Goal: Task Accomplishment & Management: Use online tool/utility

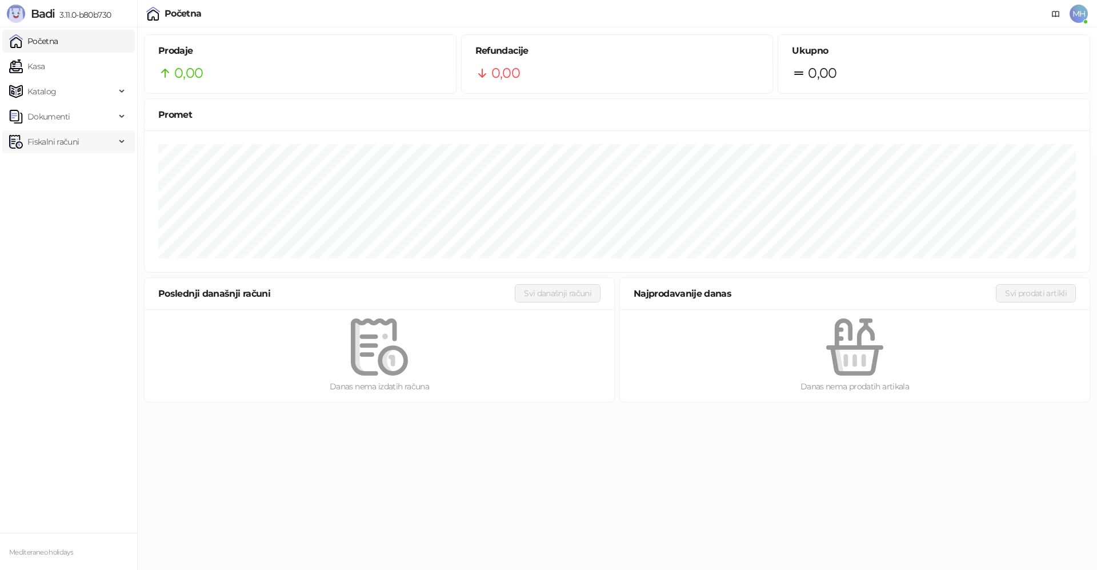
click at [47, 138] on span "Fiskalni računi" at bounding box center [52, 141] width 51 height 23
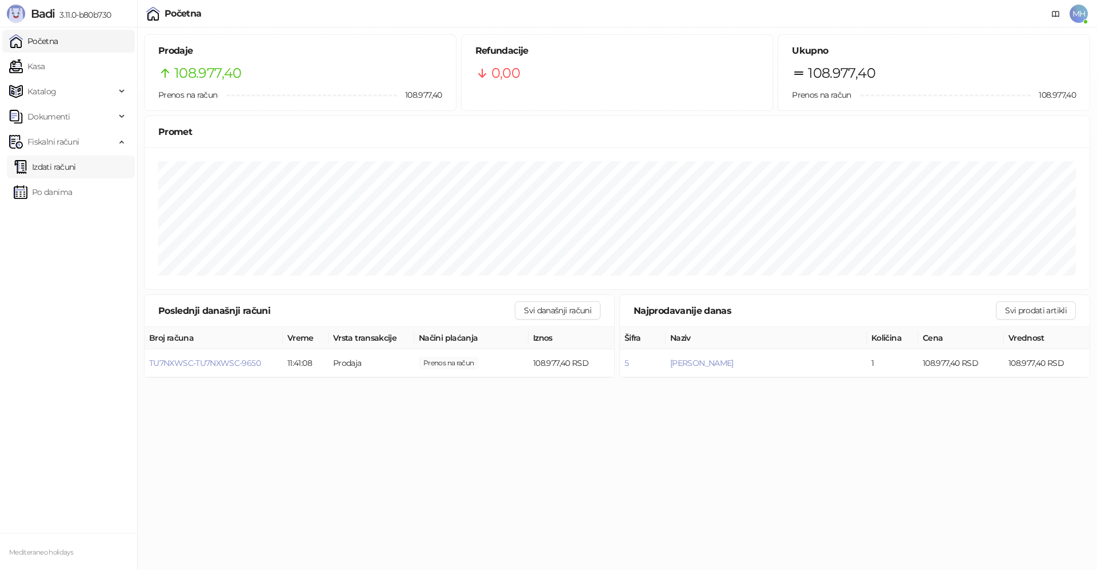
click at [67, 173] on link "Izdati računi" at bounding box center [45, 166] width 62 height 23
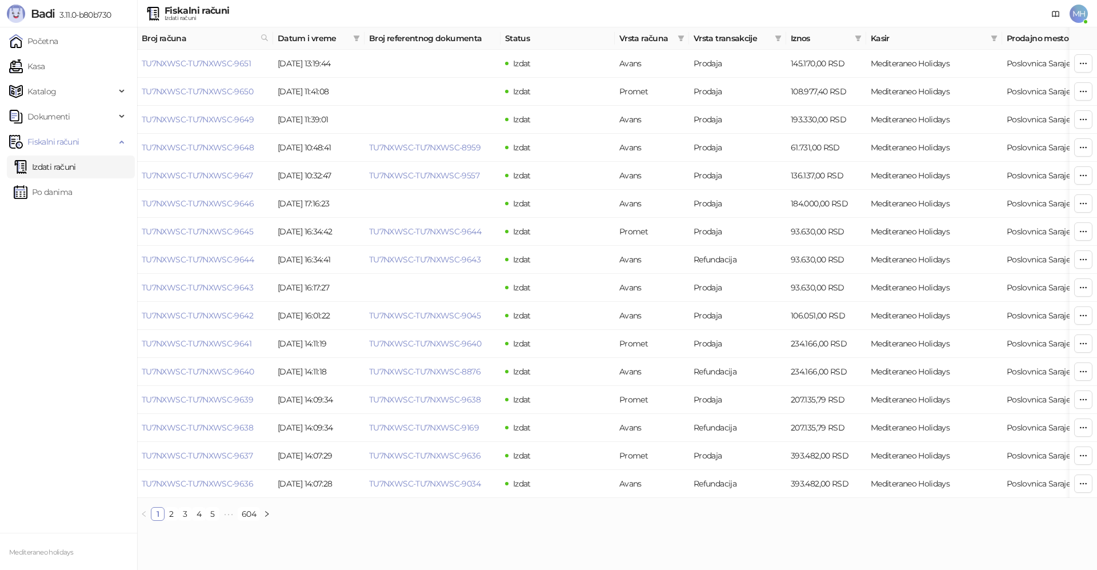
click at [69, 160] on link "Izdati računi" at bounding box center [45, 166] width 62 height 23
click at [262, 35] on icon at bounding box center [265, 38] width 6 height 6
click at [182, 62] on input "text" at bounding box center [213, 63] width 105 height 18
type input "****"
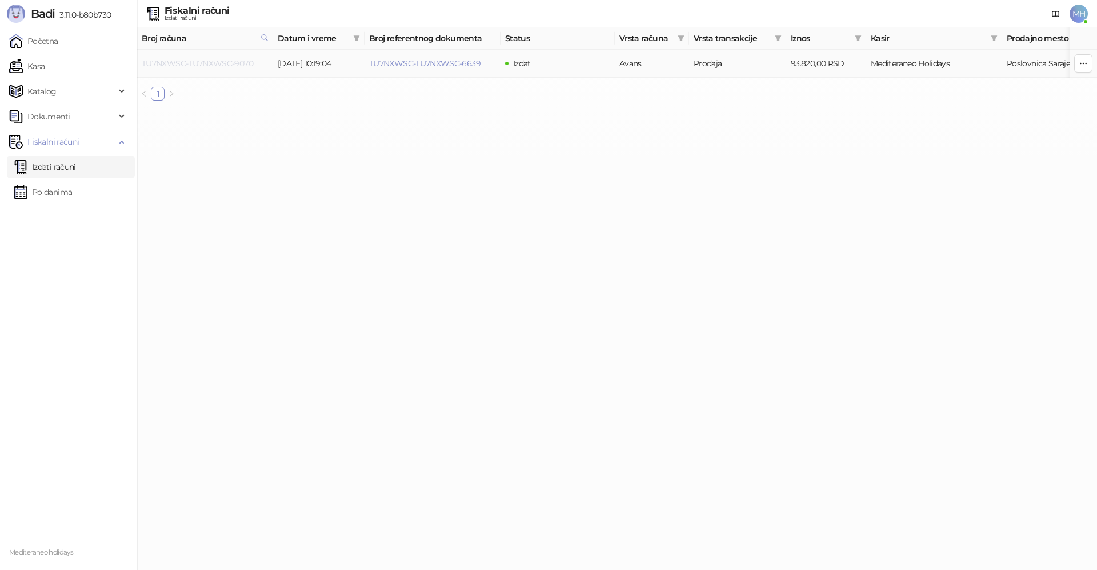
click at [239, 64] on link "TU7NXWSC-TU7NXWSC-9070" at bounding box center [197, 63] width 111 height 10
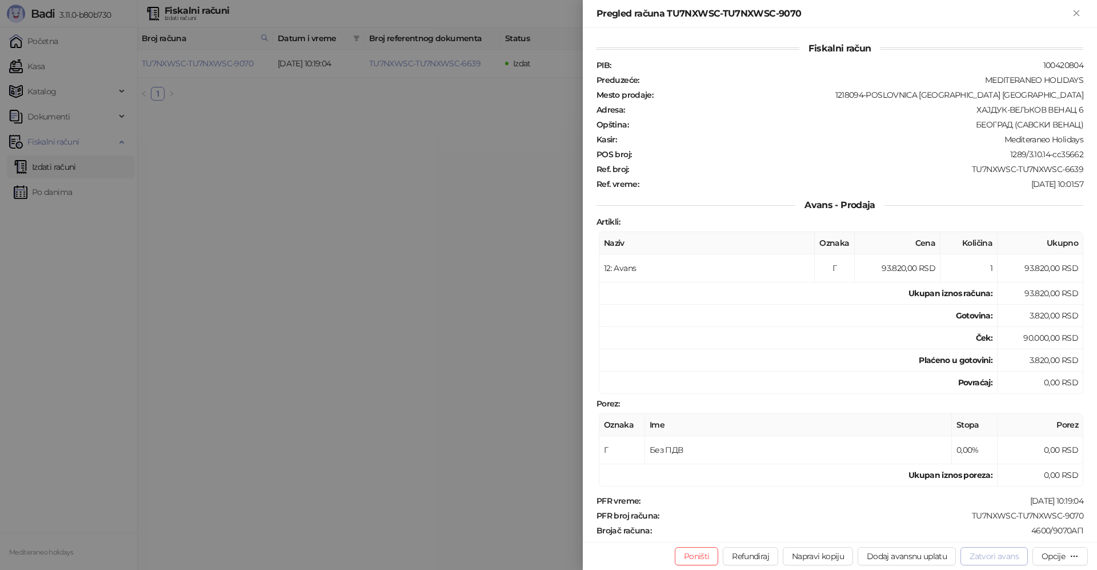
click at [983, 556] on button "Zatvori avans" at bounding box center [993, 556] width 67 height 18
type input "**********"
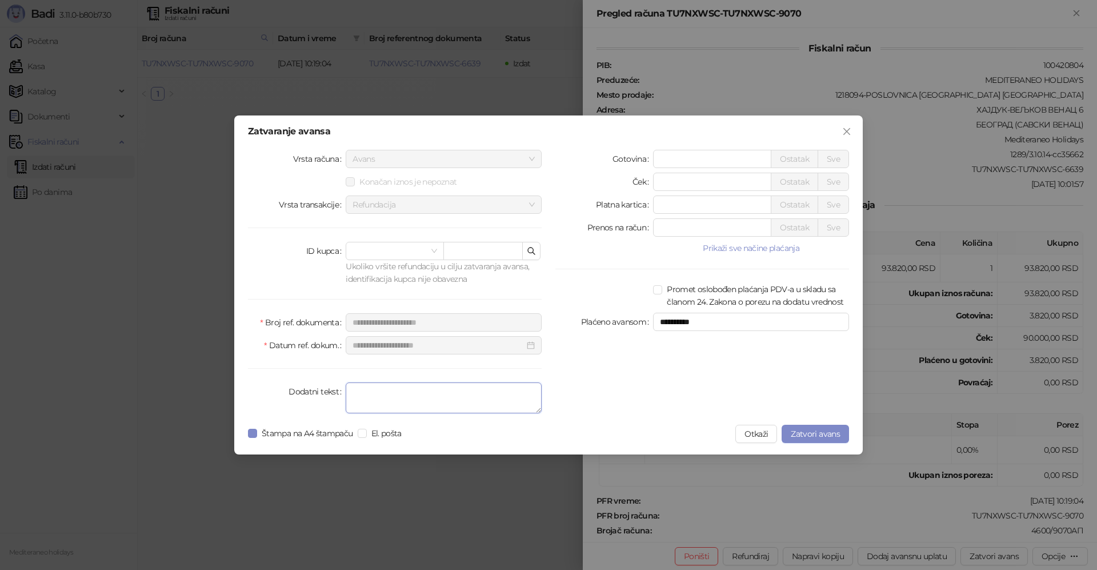
click at [407, 399] on textarea "Dodatni tekst" at bounding box center [444, 397] width 196 height 31
type textarea "*******"
click at [807, 432] on span "Zatvori avans" at bounding box center [815, 433] width 49 height 10
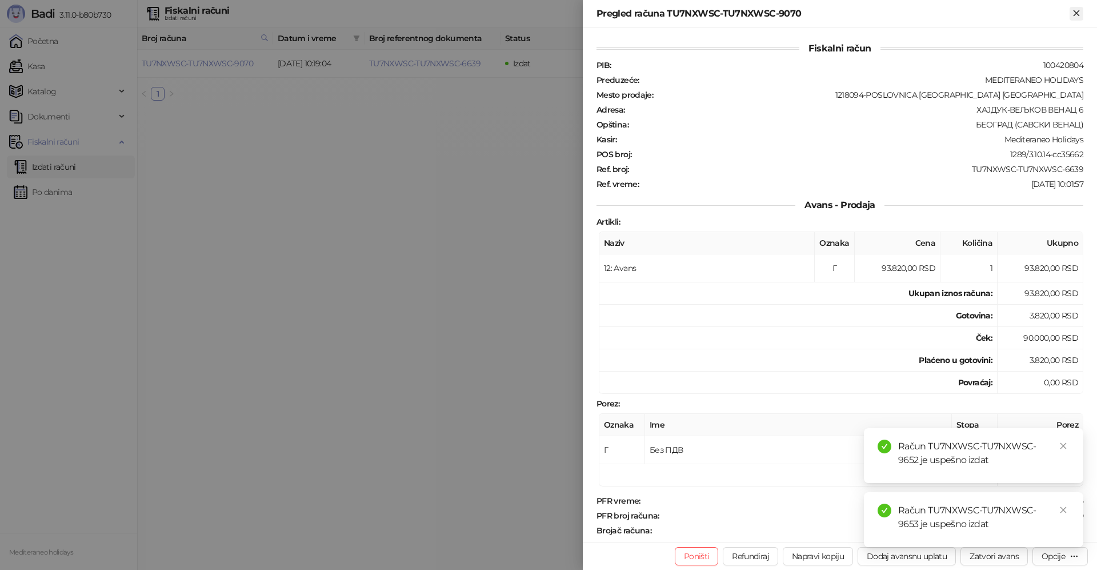
click at [1077, 11] on icon "Zatvori" at bounding box center [1076, 13] width 10 height 10
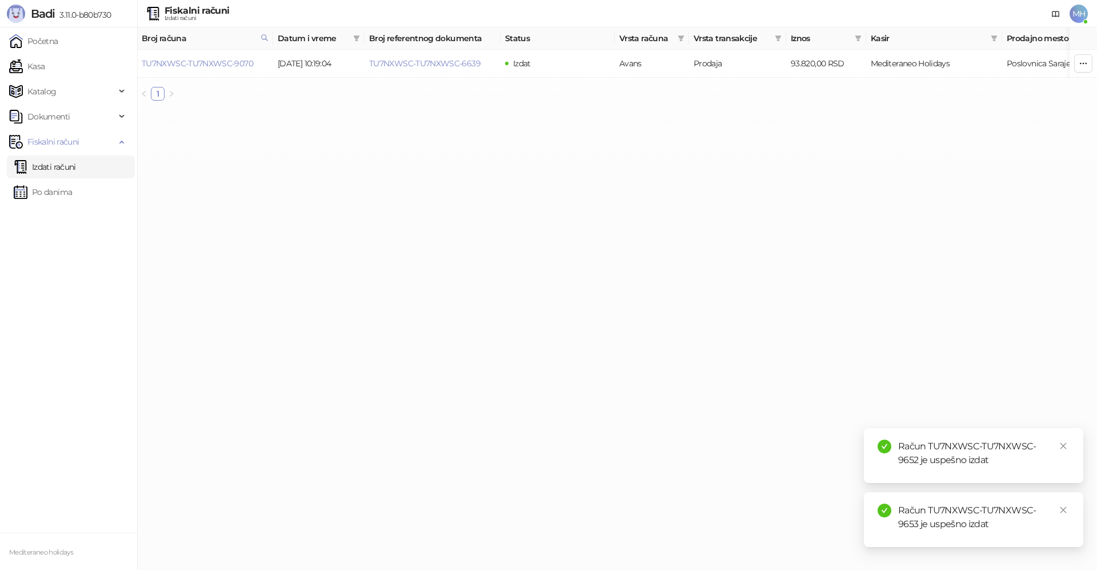
click at [50, 170] on link "Izdati računi" at bounding box center [45, 166] width 62 height 23
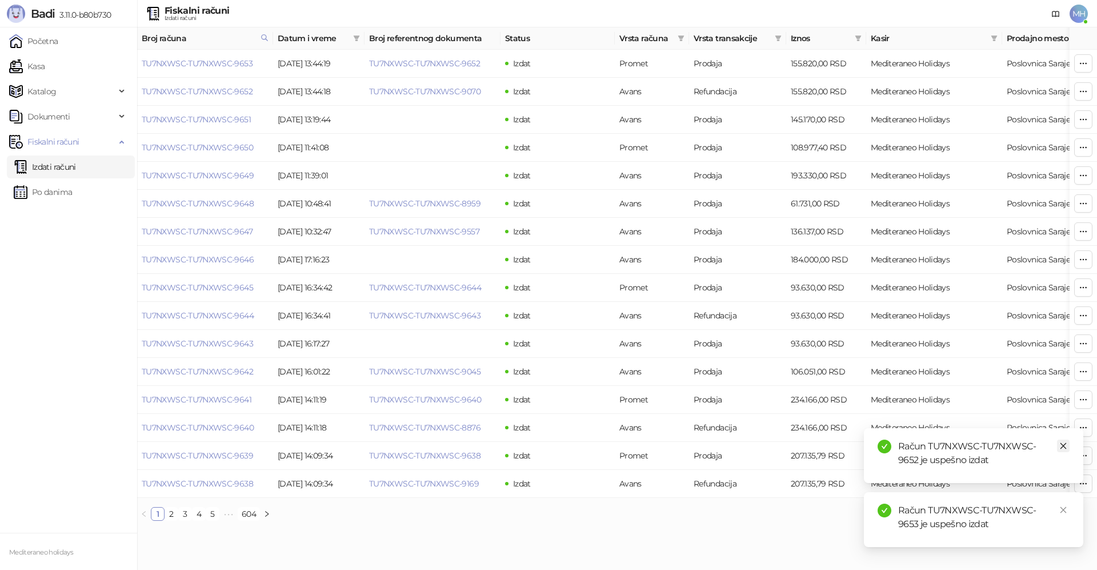
click at [1065, 448] on icon "close" at bounding box center [1063, 446] width 6 height 6
click at [1065, 512] on icon "close" at bounding box center [1063, 510] width 8 height 8
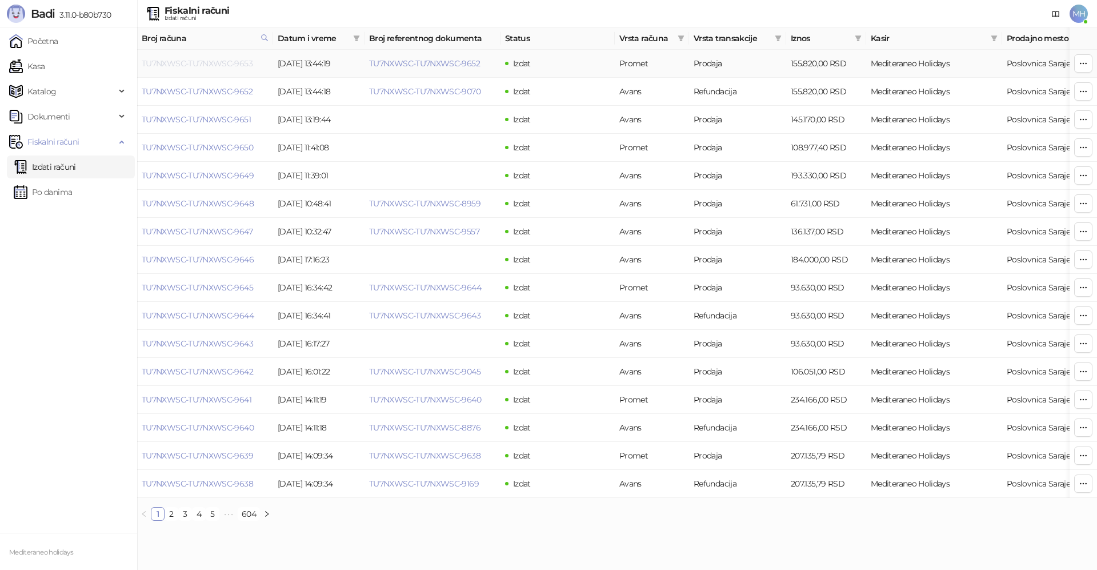
click at [235, 63] on link "TU7NXWSC-TU7NXWSC-9653" at bounding box center [197, 63] width 111 height 10
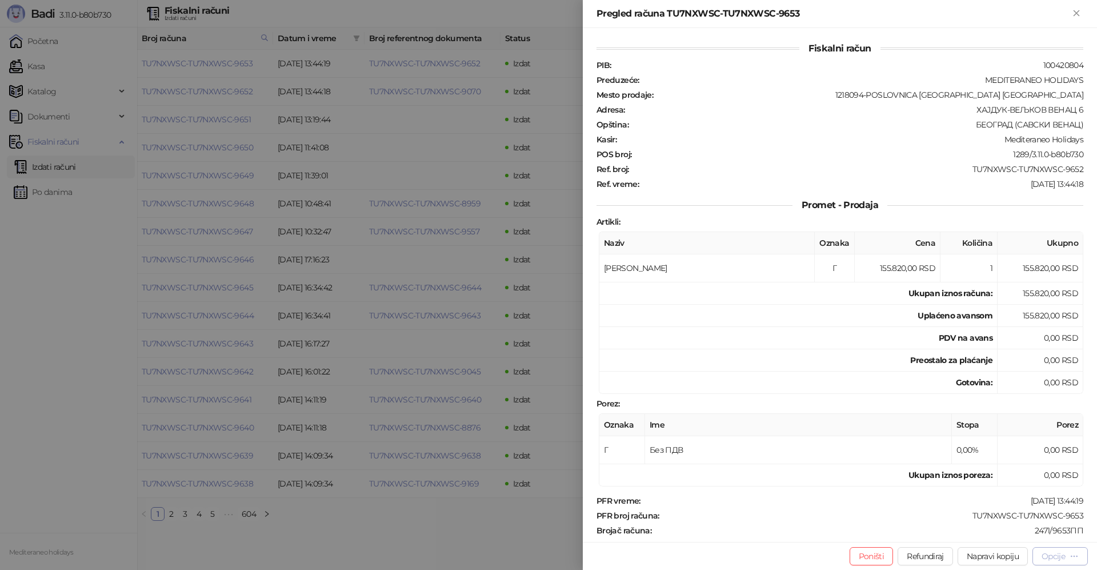
click at [1040, 558] on button "Opcije" at bounding box center [1059, 556] width 55 height 18
click at [1000, 532] on span "Preuzmi u PDF formatu" at bounding box center [1019, 533] width 117 height 13
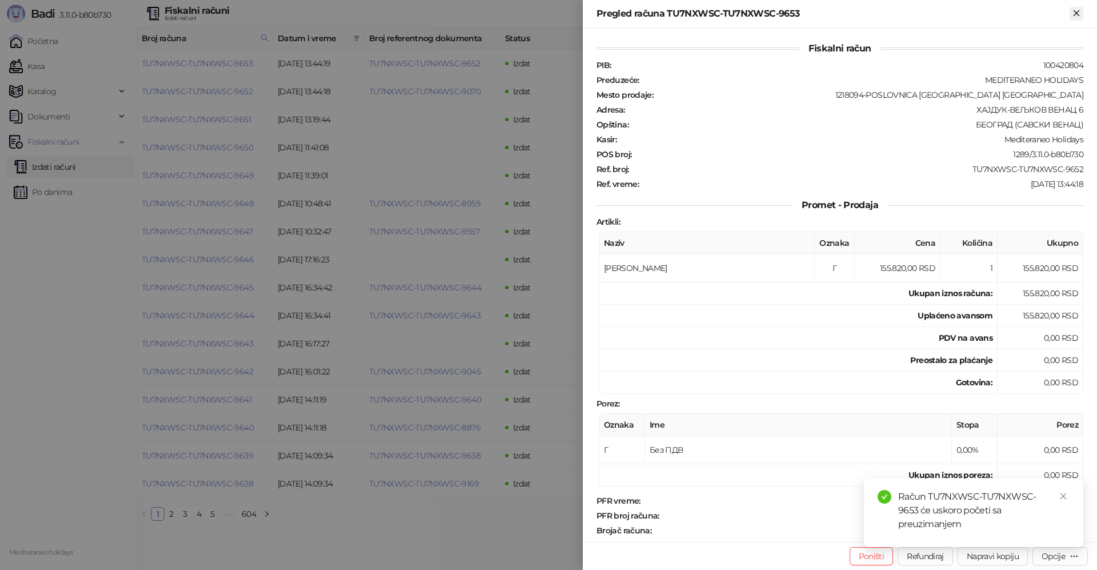
click at [1071, 18] on icon "Zatvori" at bounding box center [1076, 13] width 10 height 10
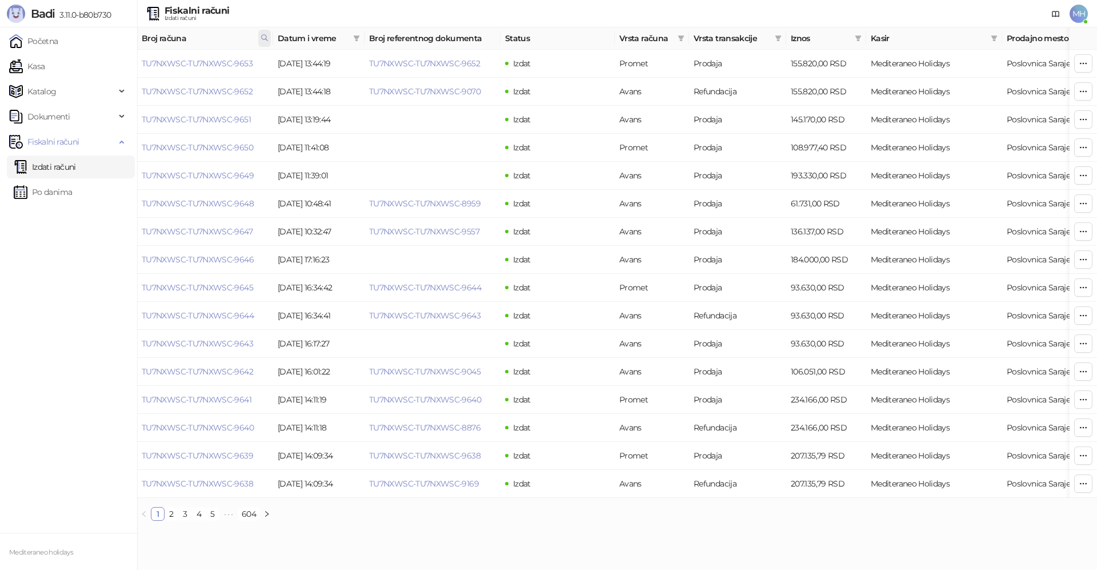
click at [267, 35] on icon at bounding box center [264, 38] width 8 height 8
drag, startPoint x: 136, startPoint y: 61, endPoint x: 93, endPoint y: 57, distance: 43.7
click at [93, 62] on body "Badi 3.11.0-b80b730 Početna Kasa Katalog Dokumenti Fiskalni računi Izdati račun…" at bounding box center [548, 265] width 1097 height 530
type input "****"
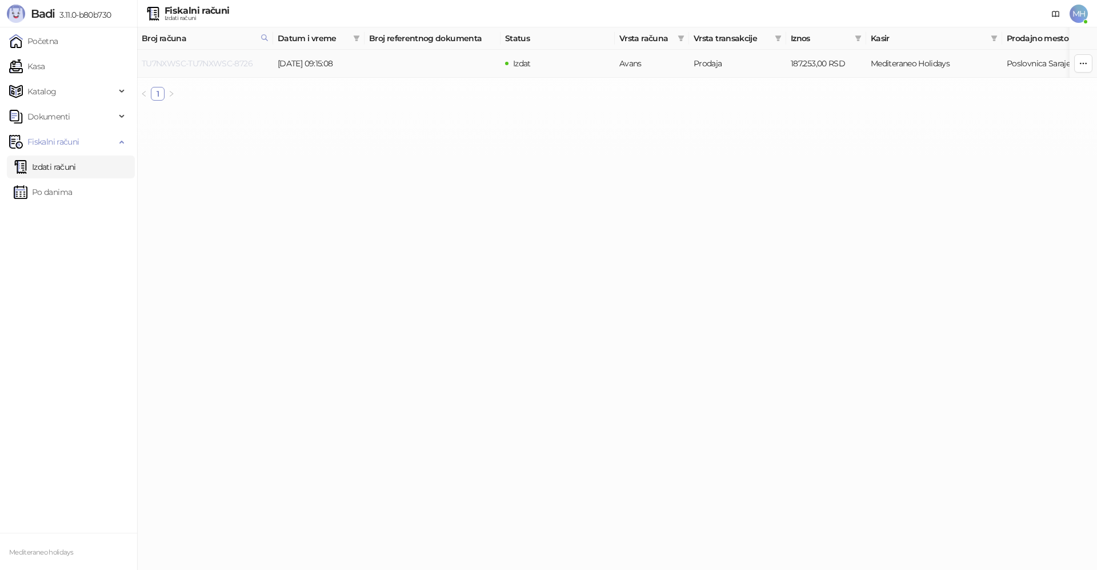
click at [228, 59] on link "TU7NXWSC-TU7NXWSC-8726" at bounding box center [197, 63] width 111 height 10
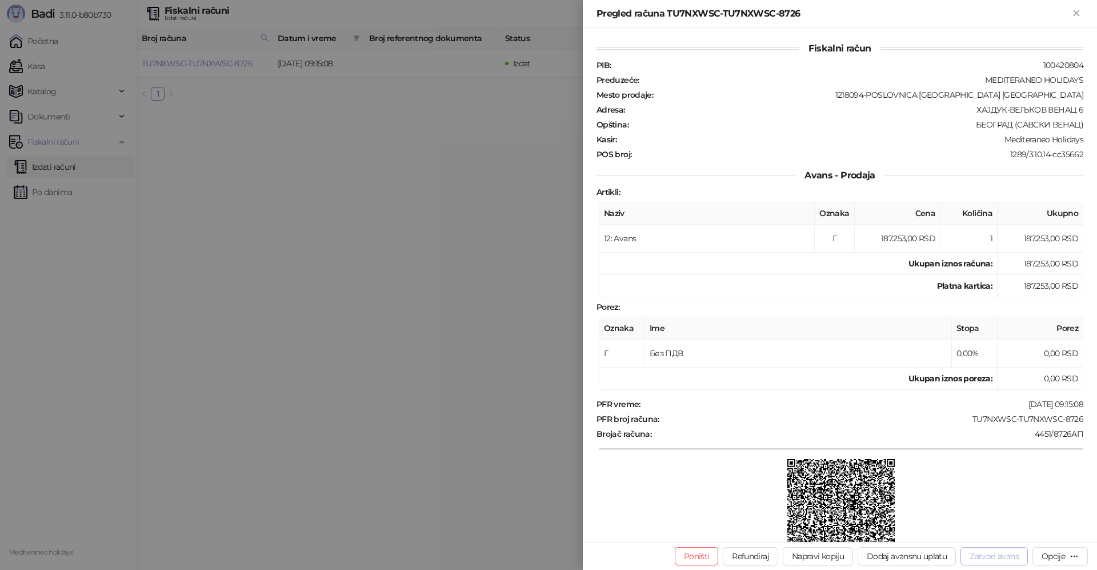
click at [997, 556] on button "Zatvori avans" at bounding box center [993, 556] width 67 height 18
type input "**********"
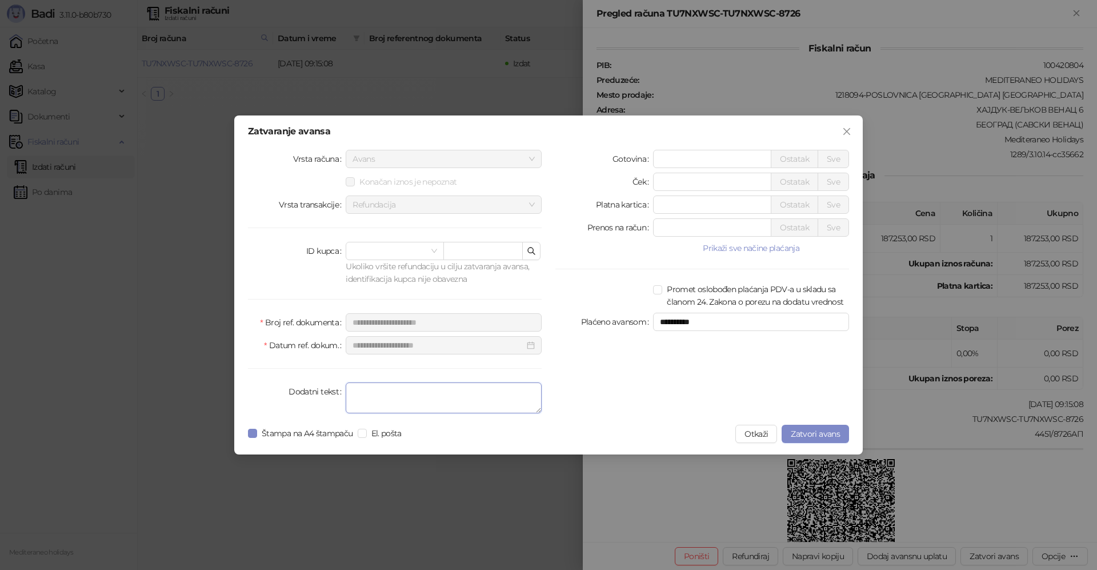
click at [454, 395] on textarea "Dodatni tekst" at bounding box center [444, 397] width 196 height 31
type textarea "*******"
click at [808, 430] on span "Zatvori avans" at bounding box center [815, 433] width 49 height 10
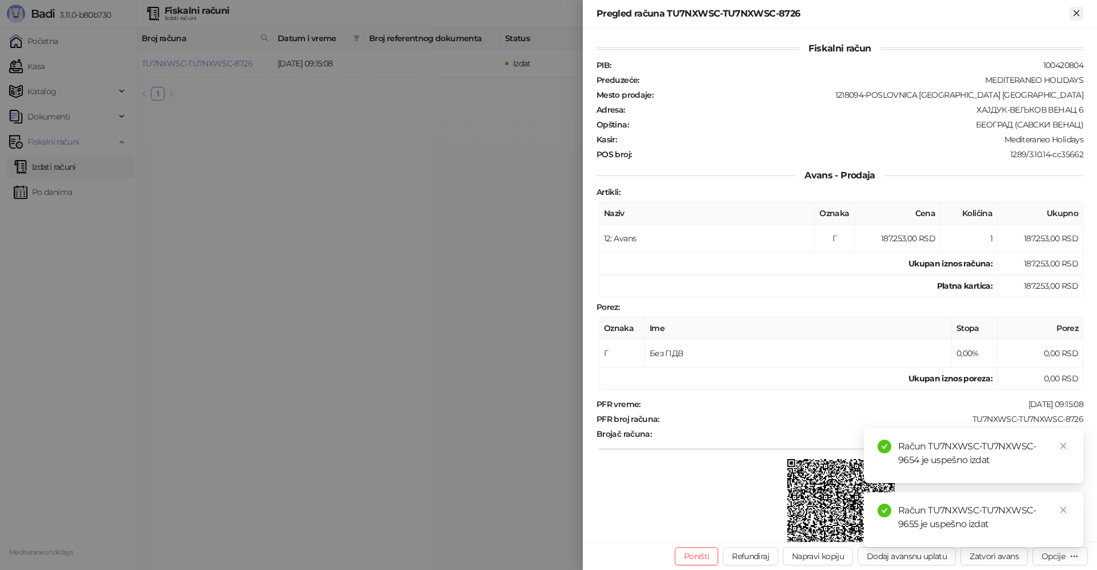
click at [1076, 12] on icon "Zatvori" at bounding box center [1075, 12] width 5 height 5
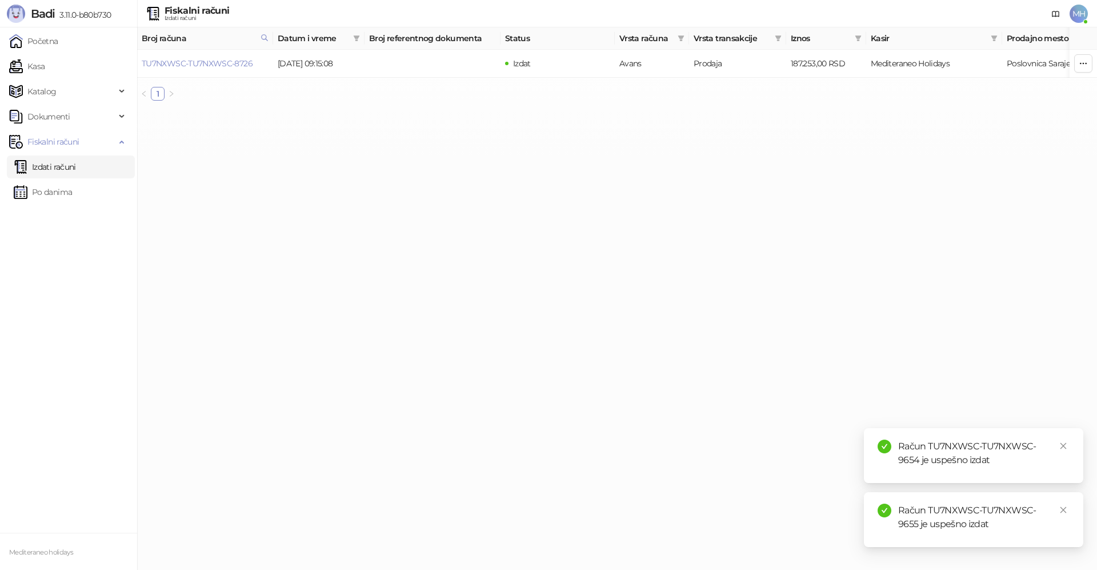
click at [66, 163] on link "Izdati računi" at bounding box center [45, 166] width 62 height 23
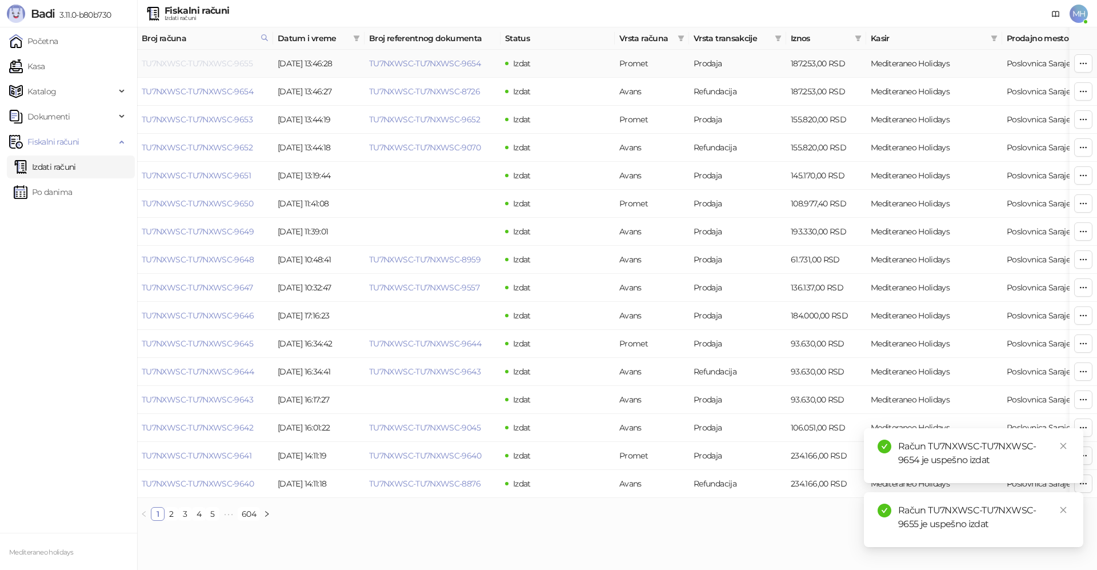
click at [238, 65] on link "TU7NXWSC-TU7NXWSC-9655" at bounding box center [197, 63] width 111 height 10
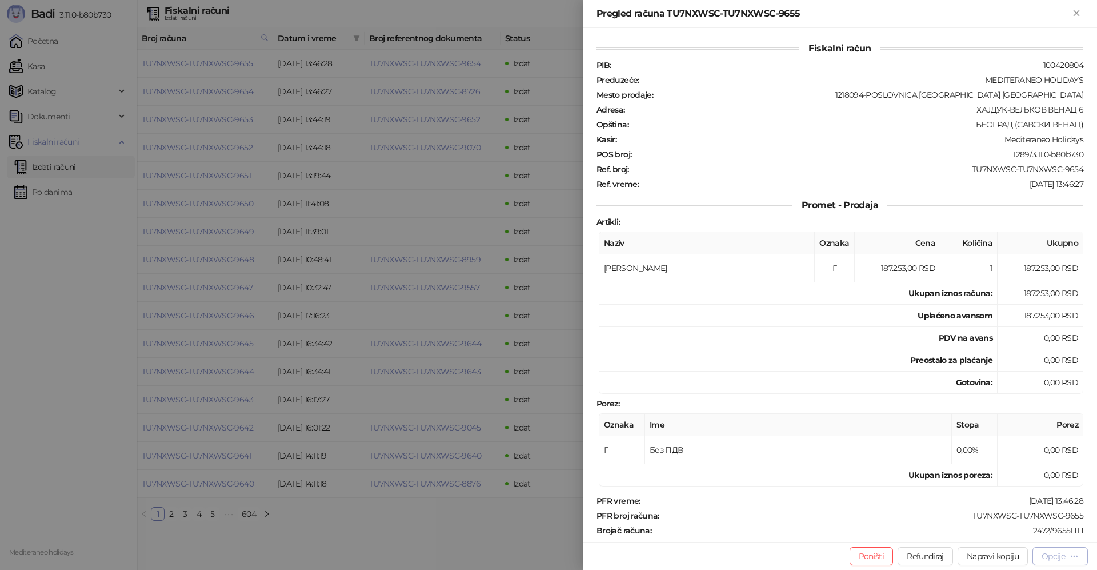
click at [1063, 556] on div "Opcije" at bounding box center [1052, 556] width 23 height 10
click at [971, 531] on span "Preuzmi u PDF formatu" at bounding box center [1019, 533] width 117 height 13
click at [1077, 14] on icon "Zatvori" at bounding box center [1075, 12] width 5 height 5
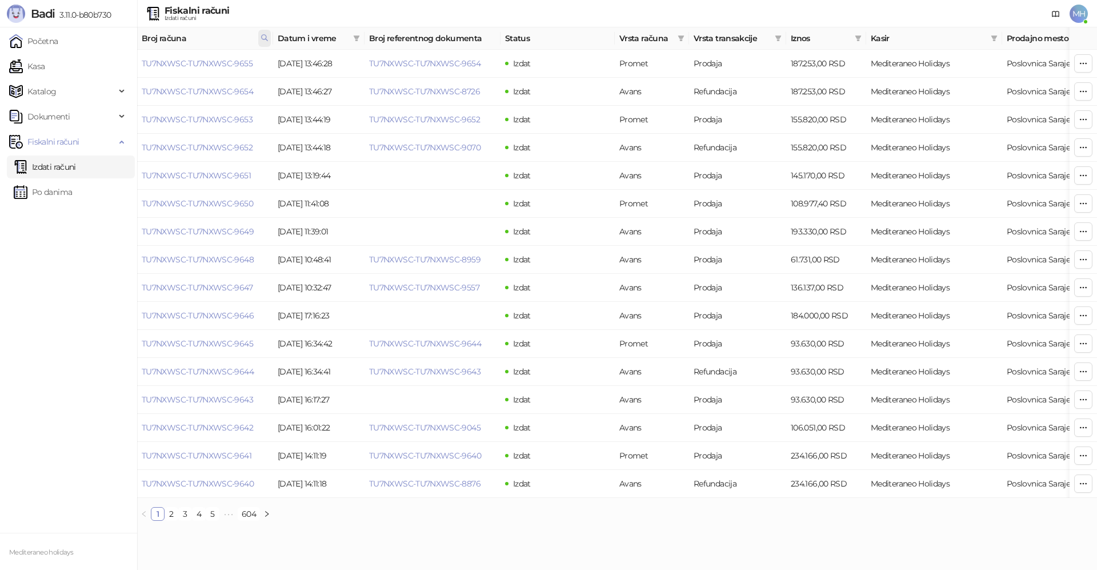
click at [266, 37] on icon at bounding box center [265, 38] width 6 height 6
drag, startPoint x: 194, startPoint y: 61, endPoint x: 98, endPoint y: 60, distance: 96.0
click at [98, 61] on body "Badi 3.11.0-b80b730 Početna Kasa Katalog Dokumenti Fiskalni računi Izdati račun…" at bounding box center [548, 265] width 1097 height 530
type input "****"
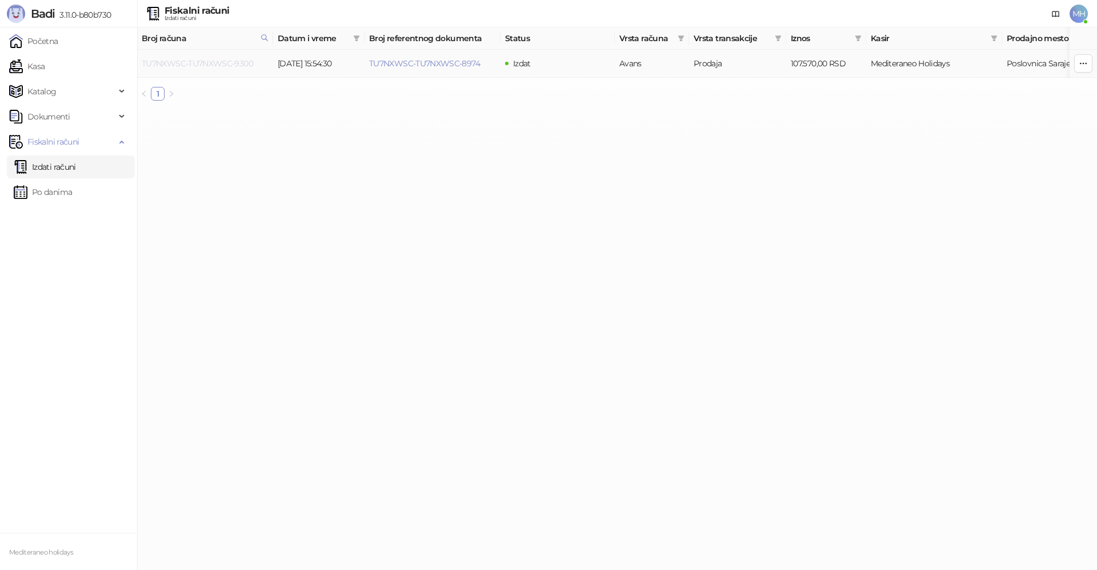
click at [224, 60] on link "TU7NXWSC-TU7NXWSC-9300" at bounding box center [197, 63] width 111 height 10
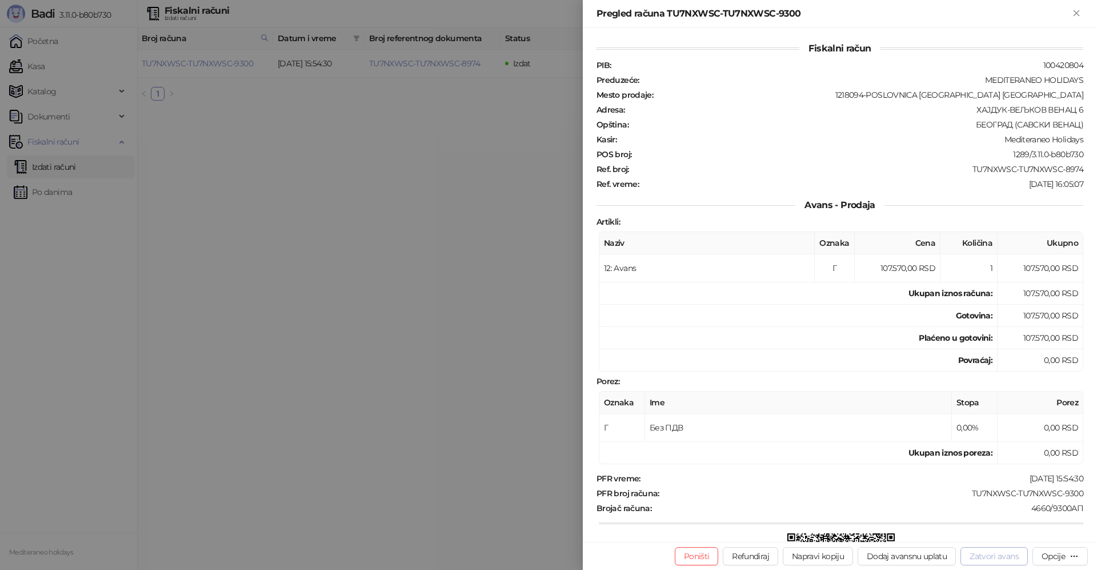
click at [988, 557] on button "Zatvori avans" at bounding box center [993, 556] width 67 height 18
type input "**********"
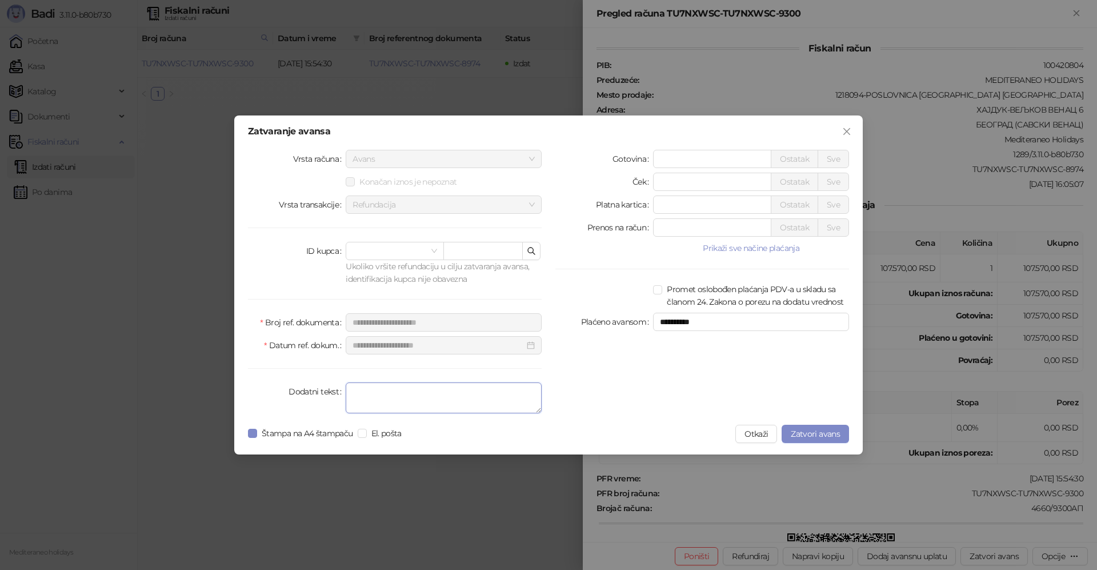
click at [384, 393] on textarea "Dodatni tekst" at bounding box center [444, 397] width 196 height 31
type textarea "*******"
click at [795, 429] on span "Zatvori avans" at bounding box center [815, 433] width 49 height 10
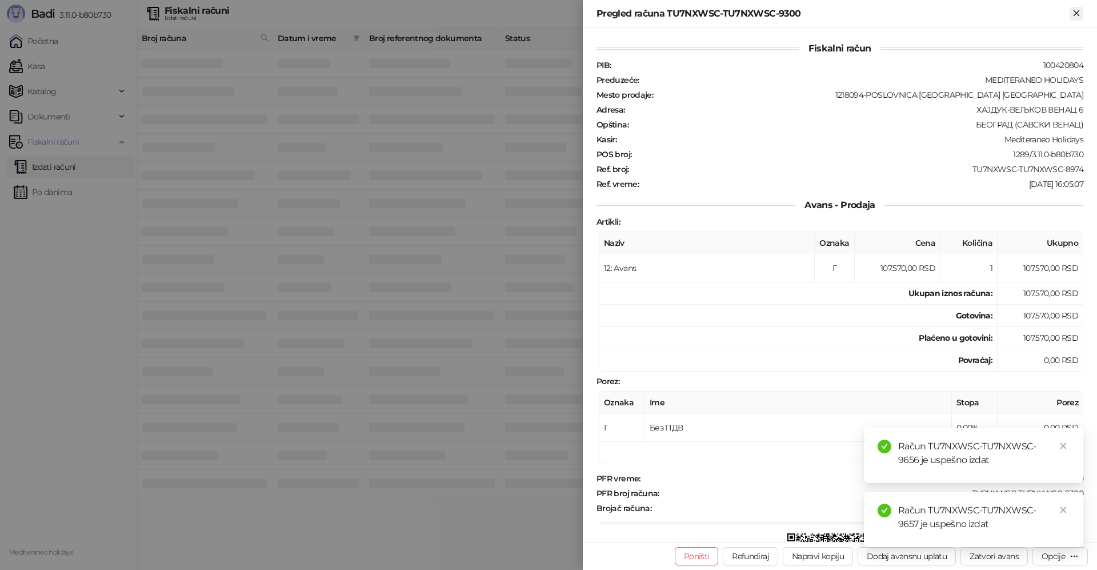
click at [1079, 13] on icon "Zatvori" at bounding box center [1076, 13] width 10 height 10
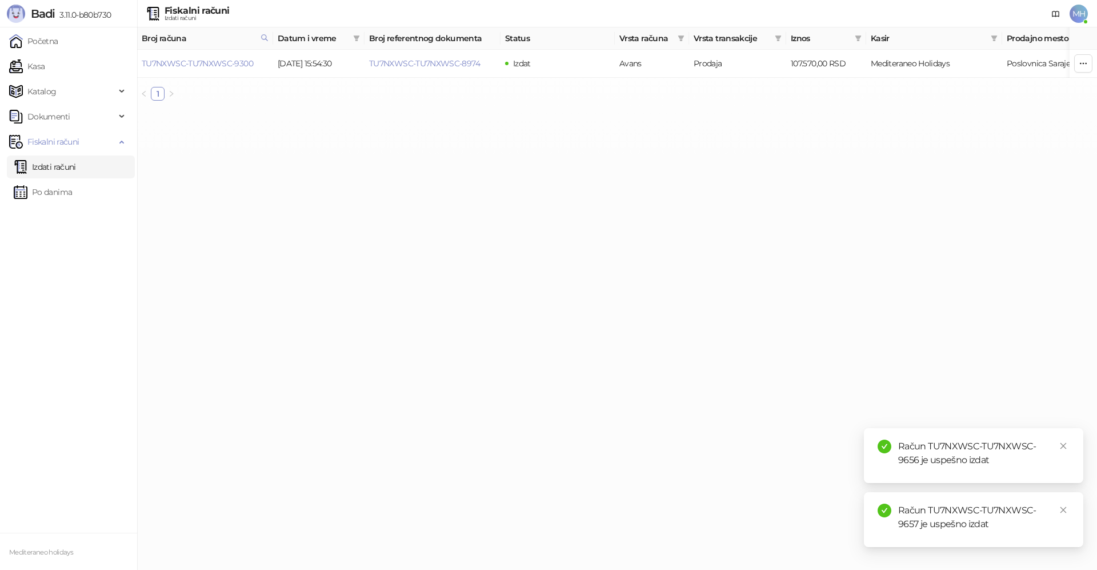
click at [61, 161] on link "Izdati računi" at bounding box center [45, 166] width 62 height 23
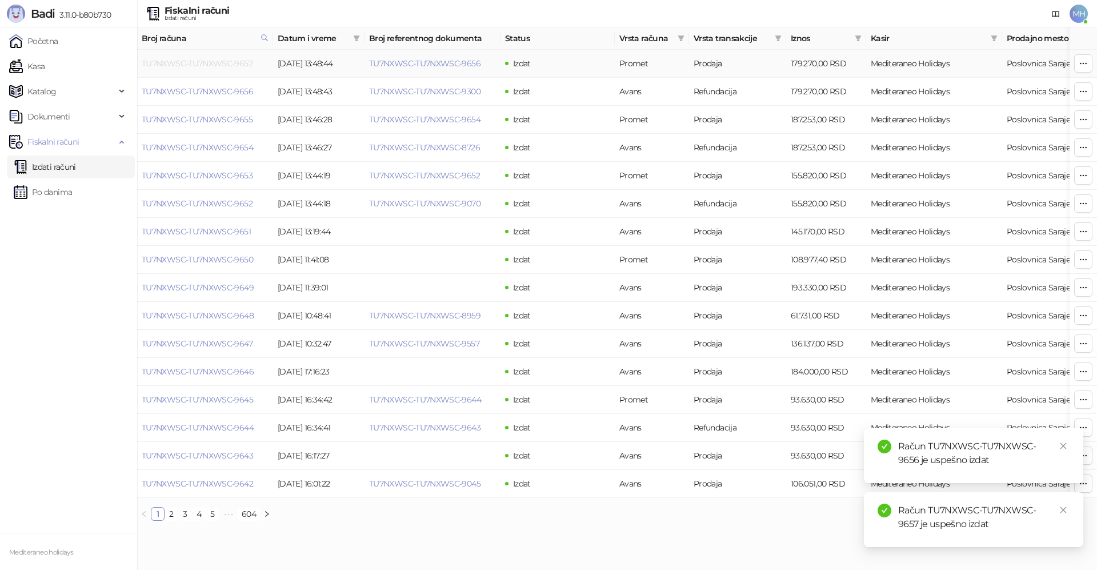
click at [239, 65] on link "TU7NXWSC-TU7NXWSC-9657" at bounding box center [197, 63] width 111 height 10
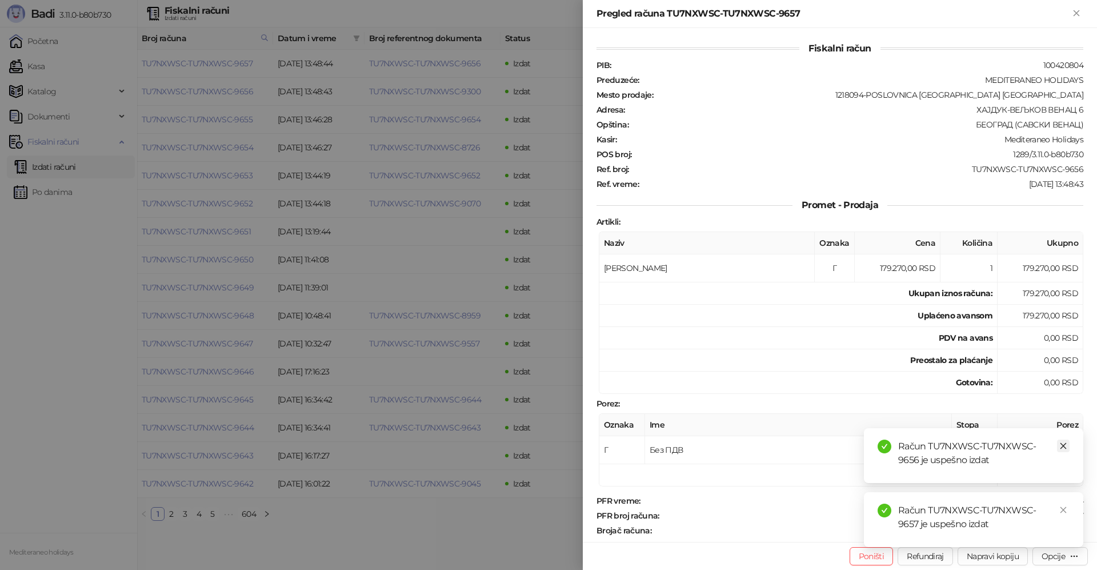
click at [1060, 443] on icon "close" at bounding box center [1063, 446] width 8 height 8
click at [1061, 506] on icon "close" at bounding box center [1063, 510] width 8 height 8
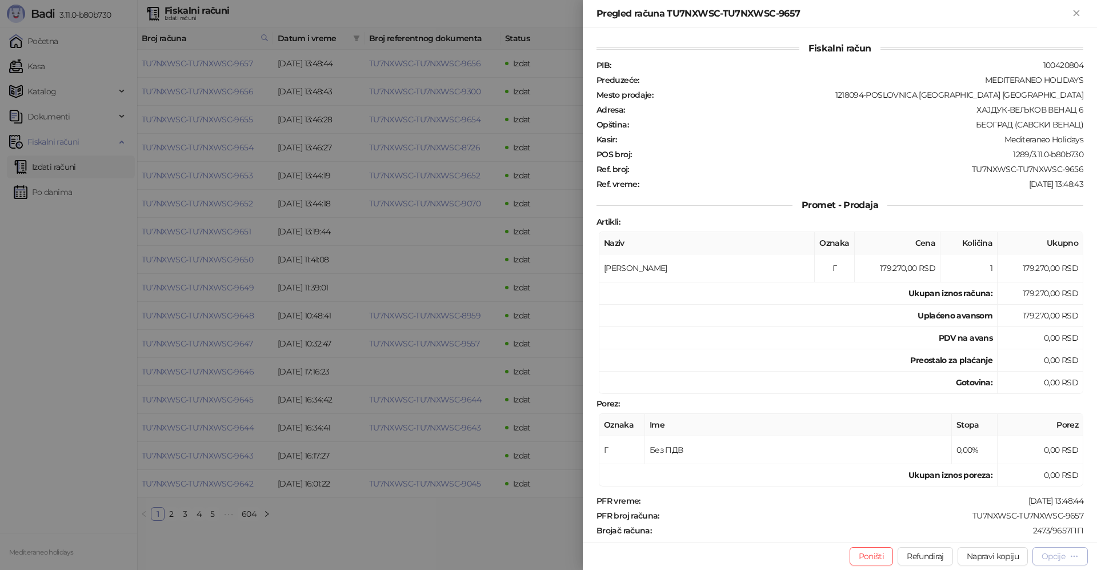
click at [1051, 556] on div "Opcije" at bounding box center [1052, 556] width 23 height 10
click at [986, 530] on span "Preuzmi u PDF formatu" at bounding box center [1019, 533] width 117 height 13
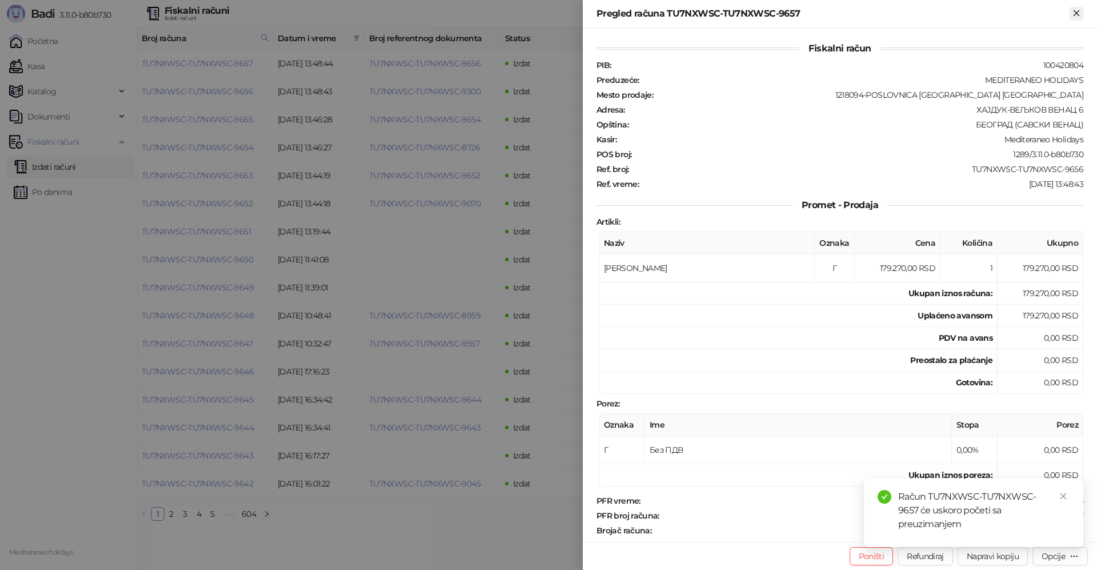
click at [1076, 11] on icon "Zatvori" at bounding box center [1076, 13] width 10 height 10
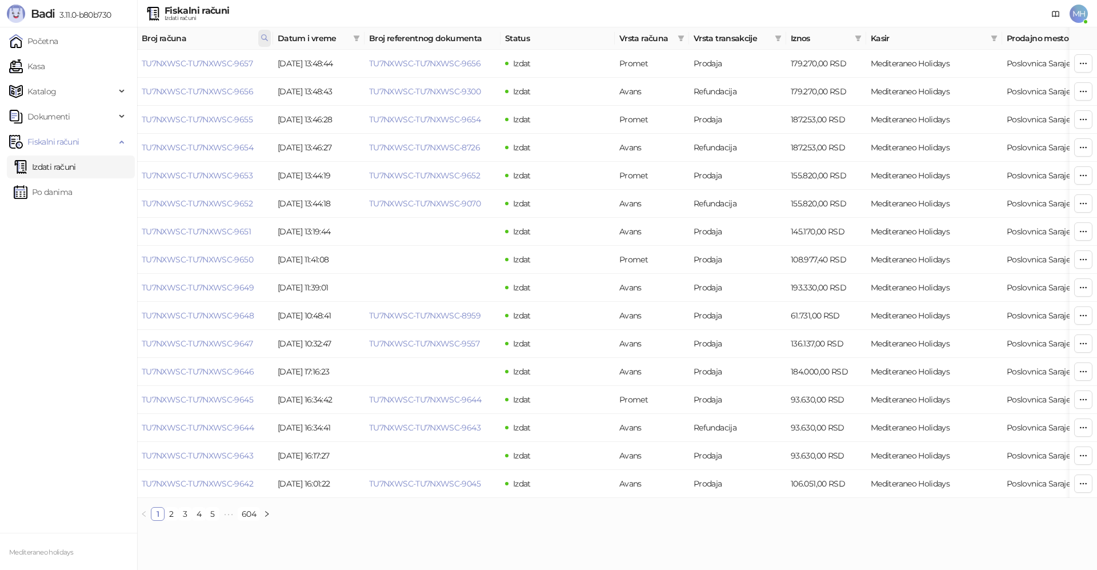
click at [268, 40] on icon at bounding box center [264, 38] width 8 height 8
drag, startPoint x: 197, startPoint y: 62, endPoint x: 103, endPoint y: 54, distance: 93.5
click at [102, 64] on body "Badi 3.11.0-b80b730 Početna Kasa Katalog Dokumenti Fiskalni računi Izdati račun…" at bounding box center [548, 265] width 1097 height 530
type input "****"
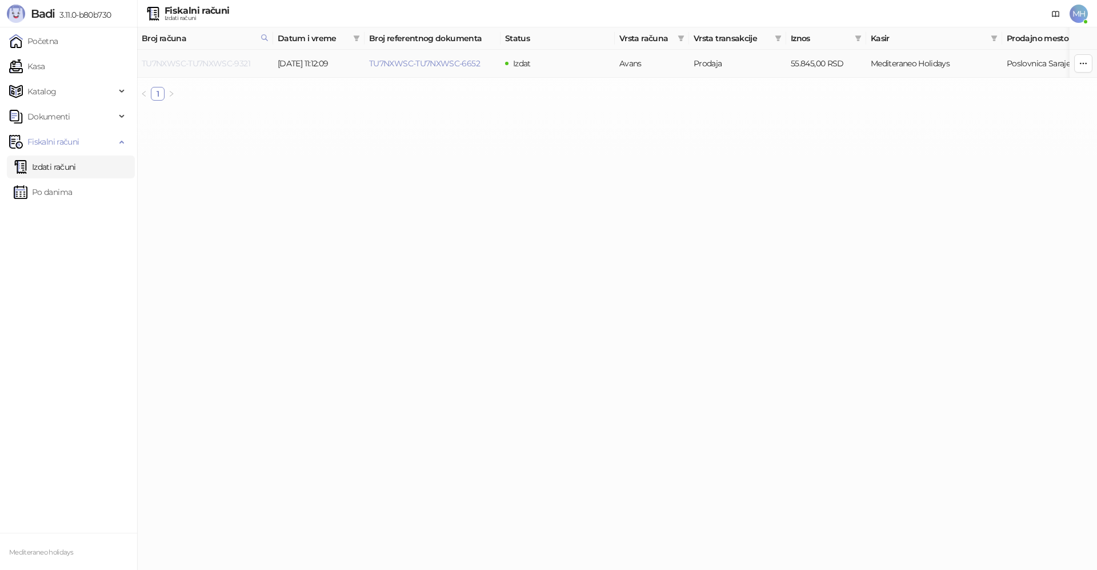
click at [213, 59] on link "TU7NXWSC-TU7NXWSC-9321" at bounding box center [196, 63] width 109 height 10
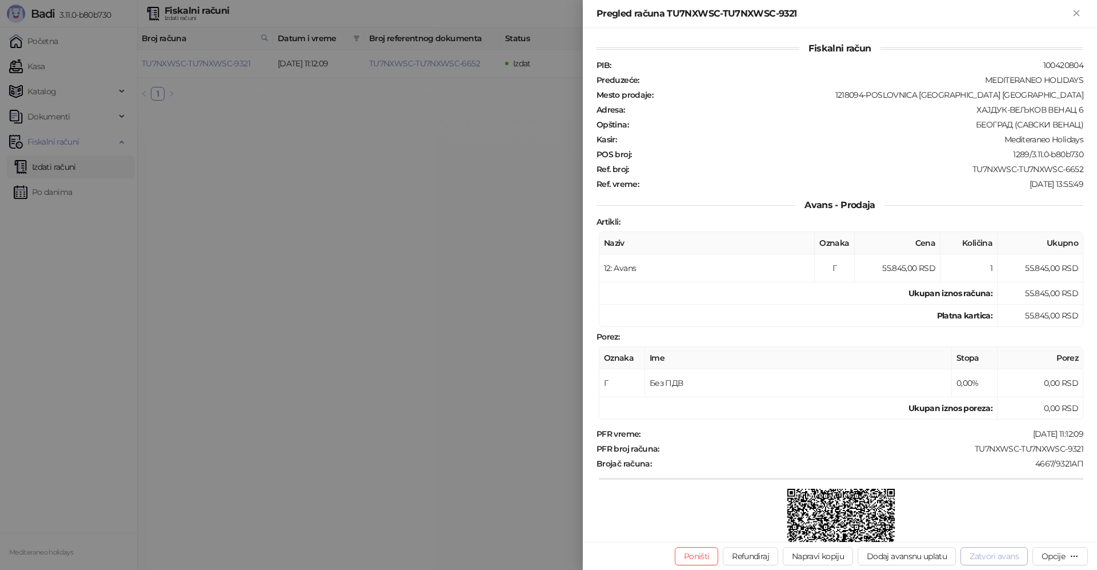
click at [1005, 554] on button "Zatvori avans" at bounding box center [993, 556] width 67 height 18
type input "**********"
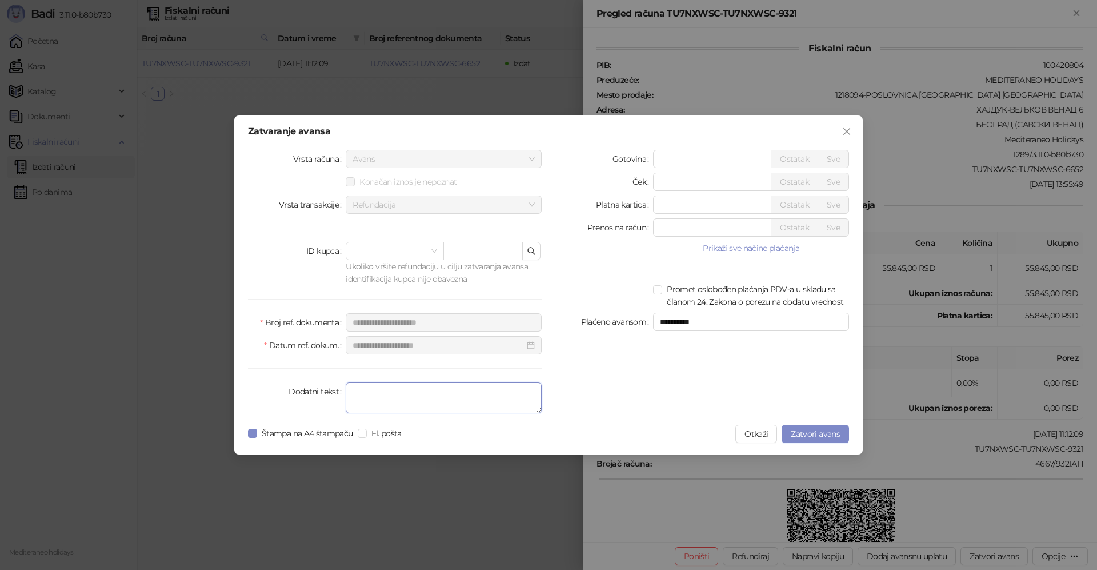
click at [455, 393] on textarea "Dodatni tekst" at bounding box center [444, 397] width 196 height 31
type textarea "*******"
click at [824, 432] on span "Zatvori avans" at bounding box center [815, 433] width 49 height 10
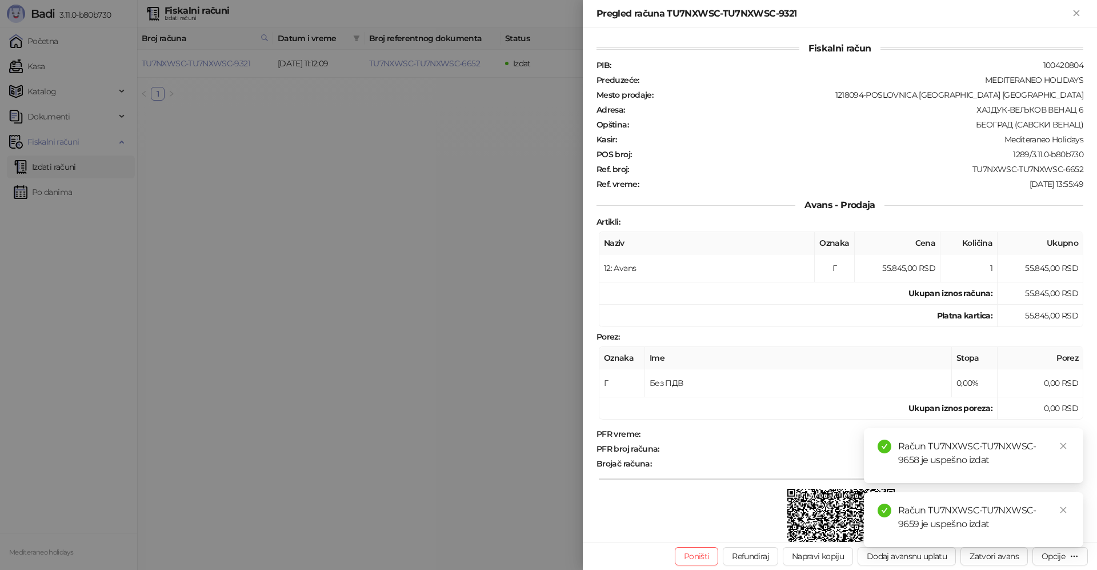
drag, startPoint x: 1061, startPoint y: 445, endPoint x: 1060, endPoint y: 460, distance: 15.4
click at [1060, 445] on icon "close" at bounding box center [1063, 446] width 8 height 8
drag, startPoint x: 1065, startPoint y: 509, endPoint x: 1043, endPoint y: 438, distance: 74.1
click at [1065, 508] on icon "close" at bounding box center [1063, 510] width 8 height 8
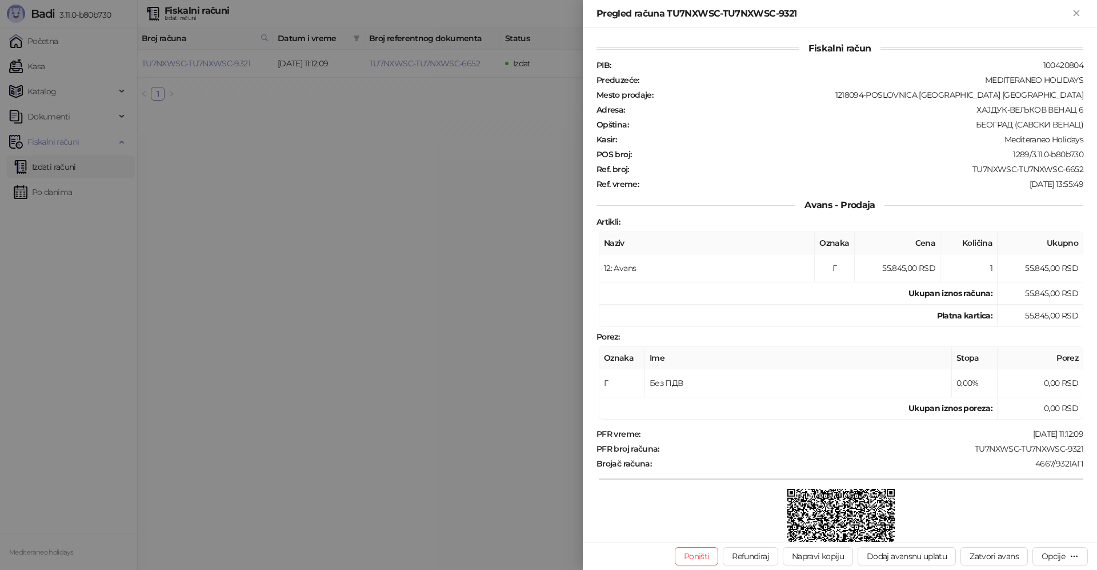
drag, startPoint x: 1075, startPoint y: 13, endPoint x: 935, endPoint y: 62, distance: 148.1
click at [1075, 14] on icon "Zatvori" at bounding box center [1076, 13] width 10 height 10
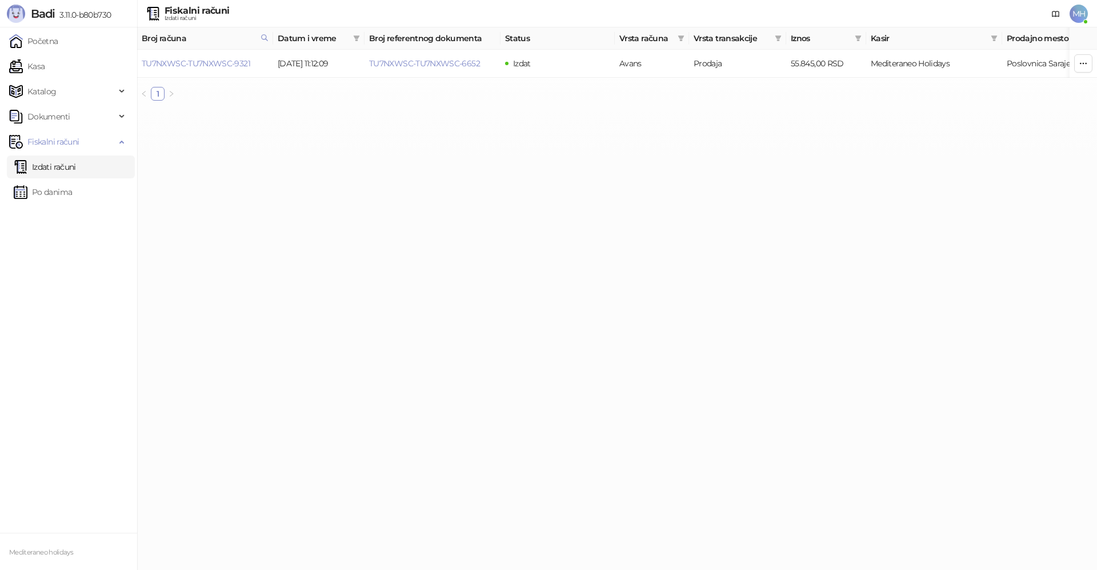
click at [62, 166] on link "Izdati računi" at bounding box center [45, 166] width 62 height 23
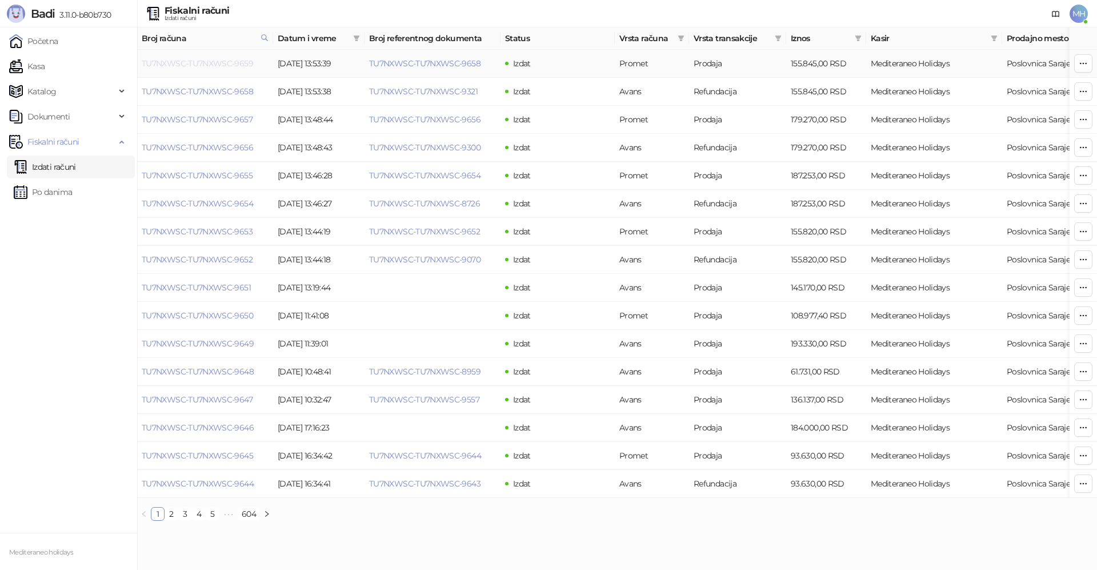
click at [231, 65] on link "TU7NXWSC-TU7NXWSC-9659" at bounding box center [197, 63] width 111 height 10
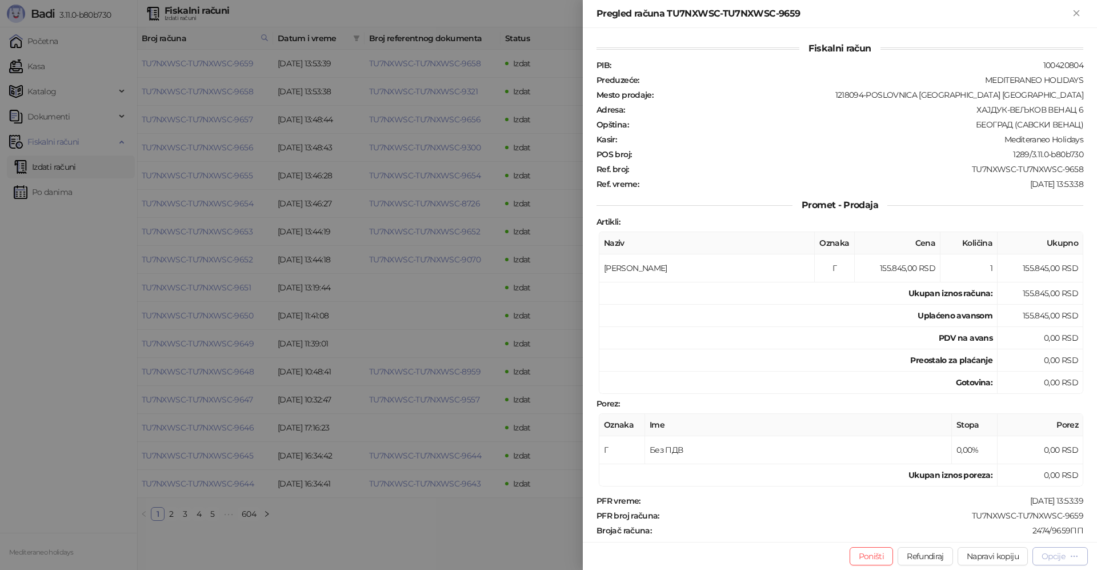
click at [1048, 554] on div "Opcije" at bounding box center [1052, 556] width 23 height 10
click at [992, 532] on span "Preuzmi u PDF formatu" at bounding box center [1019, 533] width 117 height 13
click at [1075, 13] on icon "Zatvori" at bounding box center [1076, 13] width 10 height 10
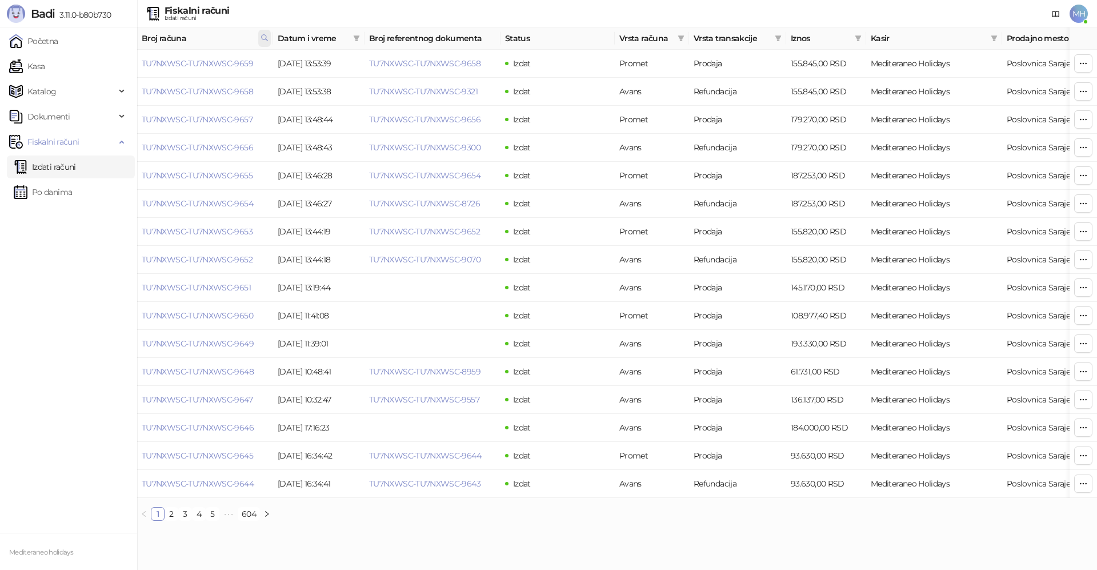
drag, startPoint x: 264, startPoint y: 38, endPoint x: 243, endPoint y: 65, distance: 35.0
click at [264, 38] on icon at bounding box center [264, 38] width 8 height 8
drag, startPoint x: 226, startPoint y: 70, endPoint x: 111, endPoint y: 67, distance: 114.3
click at [111, 69] on body "Badi 3.11.0-b80b730 Početna Kasa Katalog Dokumenti Fiskalni računi Izdati račun…" at bounding box center [548, 265] width 1097 height 530
type input "****"
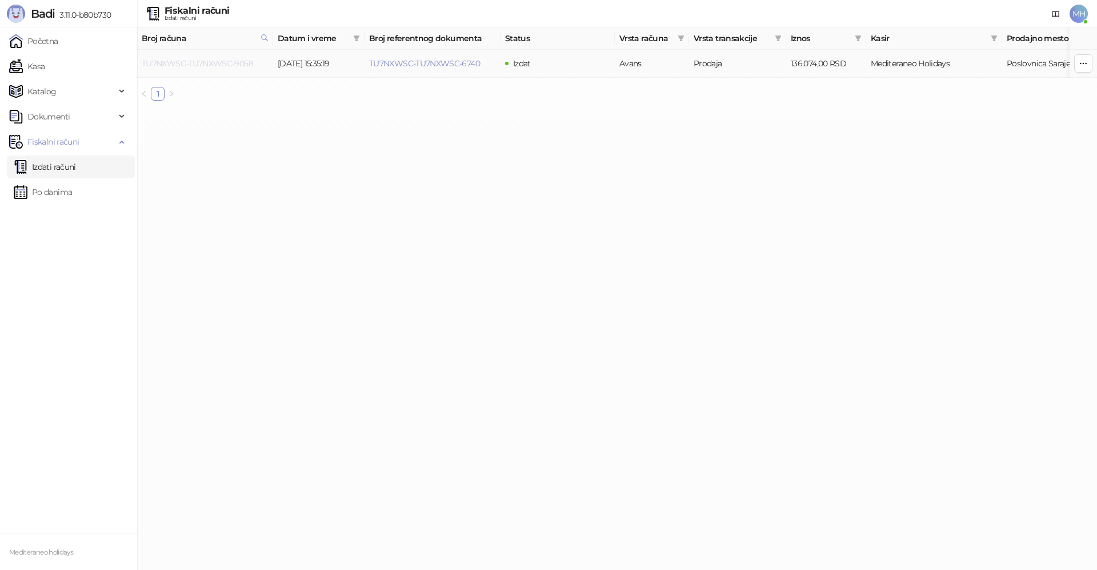
click at [232, 62] on link "TU7NXWSC-TU7NXWSC-9058" at bounding box center [197, 63] width 111 height 10
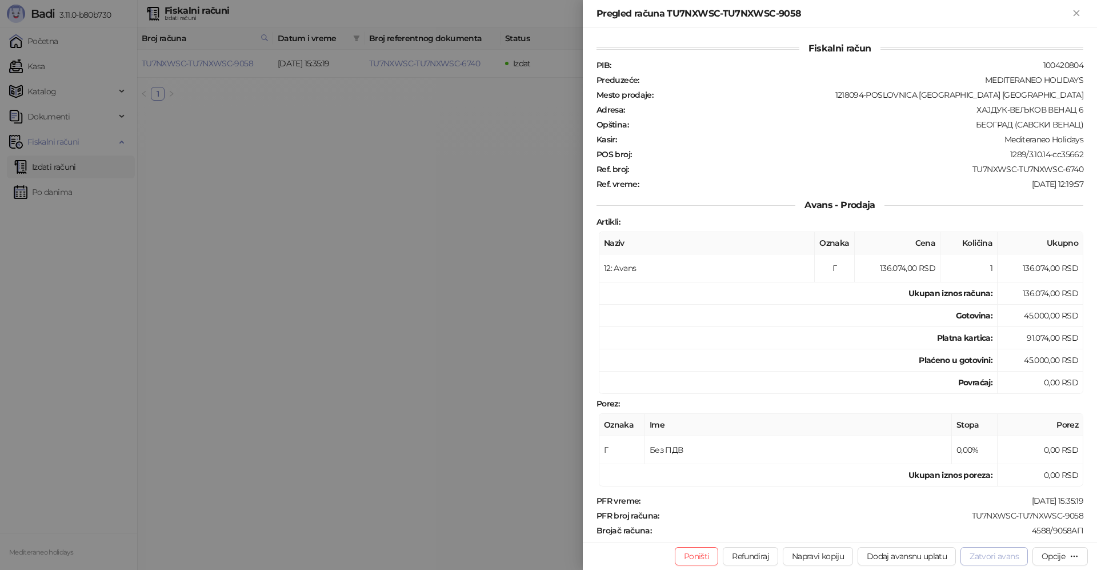
click at [1000, 555] on button "Zatvori avans" at bounding box center [993, 556] width 67 height 18
type input "**********"
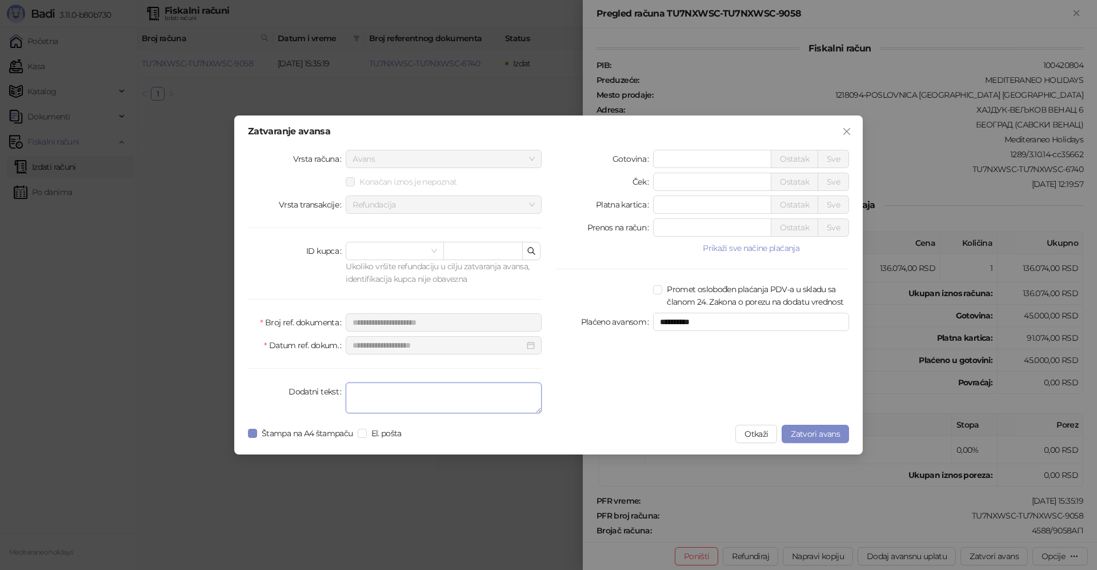
click at [460, 407] on textarea "Dodatni tekst" at bounding box center [444, 397] width 196 height 31
type textarea "*******"
click at [803, 432] on span "Zatvori avans" at bounding box center [815, 433] width 49 height 10
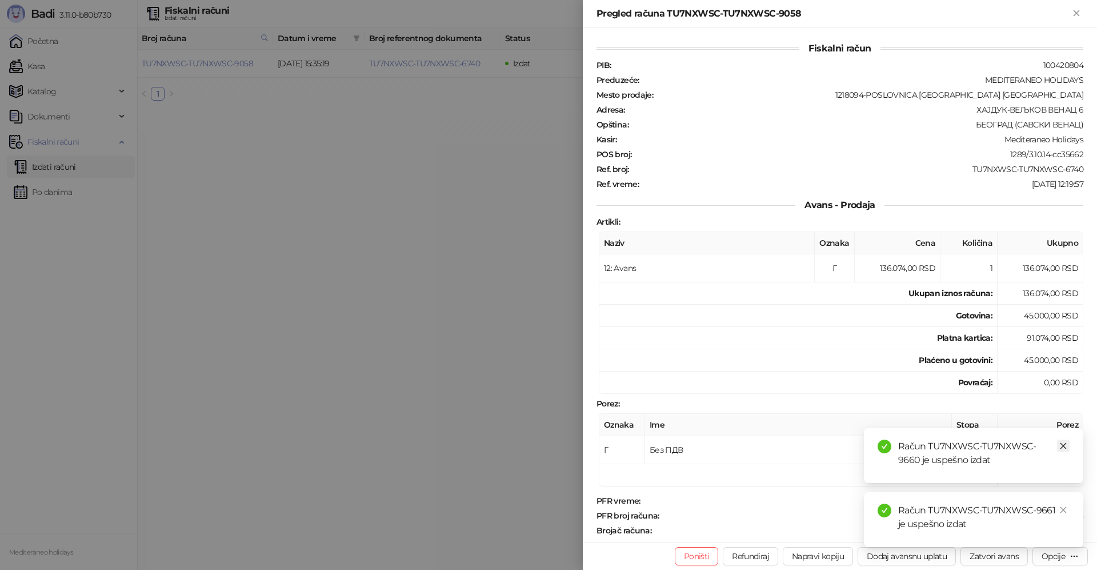
click at [1063, 443] on icon "close" at bounding box center [1063, 446] width 8 height 8
drag, startPoint x: 1060, startPoint y: 512, endPoint x: 1004, endPoint y: 357, distance: 164.8
click at [1059, 508] on link "Close" at bounding box center [1063, 509] width 13 height 13
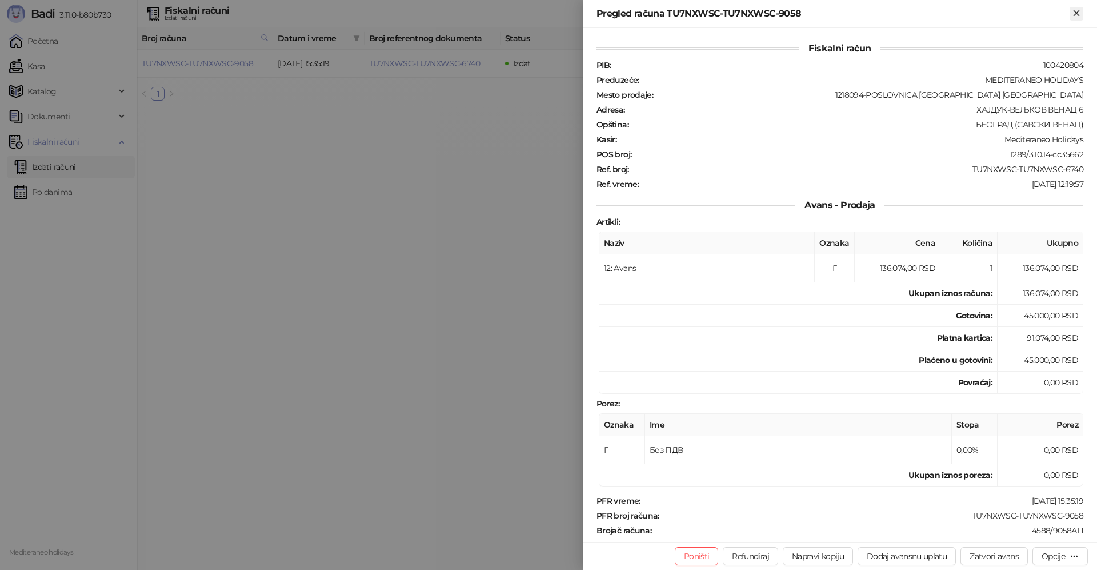
click at [1079, 15] on icon "Zatvori" at bounding box center [1075, 12] width 5 height 5
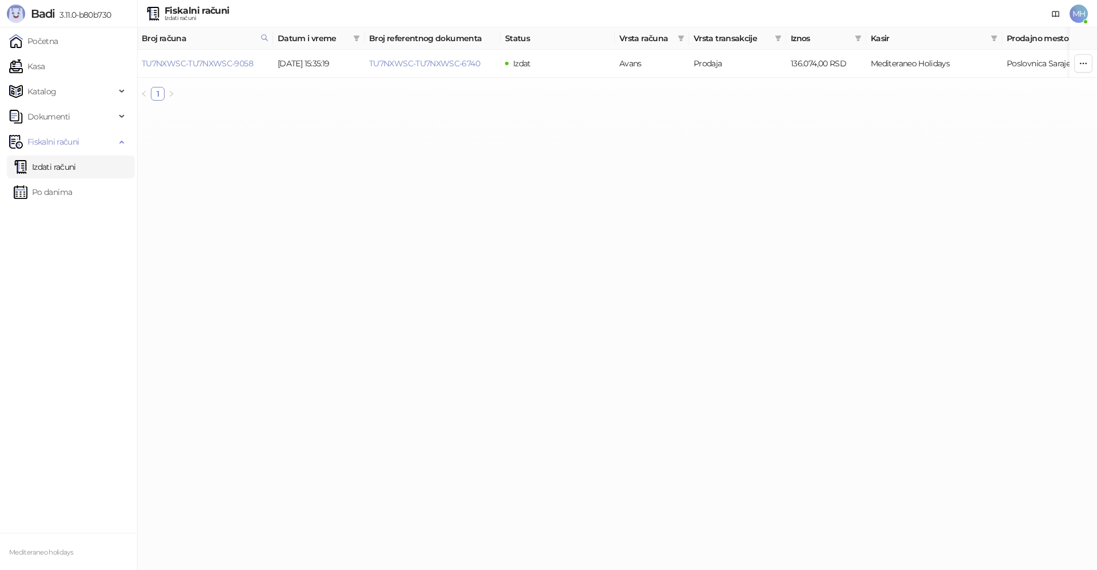
click at [58, 163] on link "Izdati računi" at bounding box center [45, 166] width 62 height 23
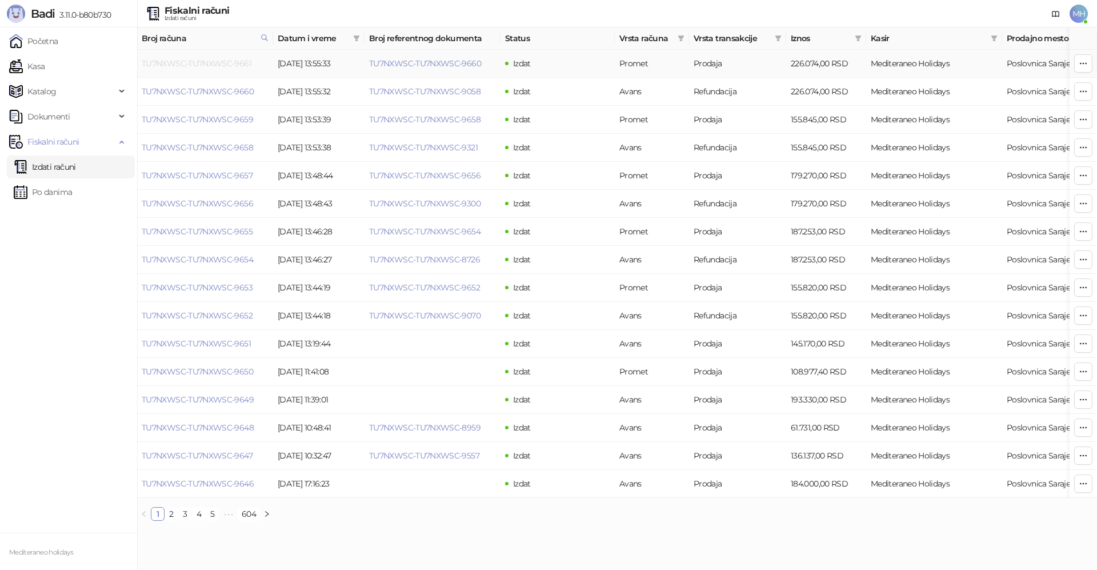
click at [227, 59] on link "TU7NXWSC-TU7NXWSC-9661" at bounding box center [197, 63] width 110 height 10
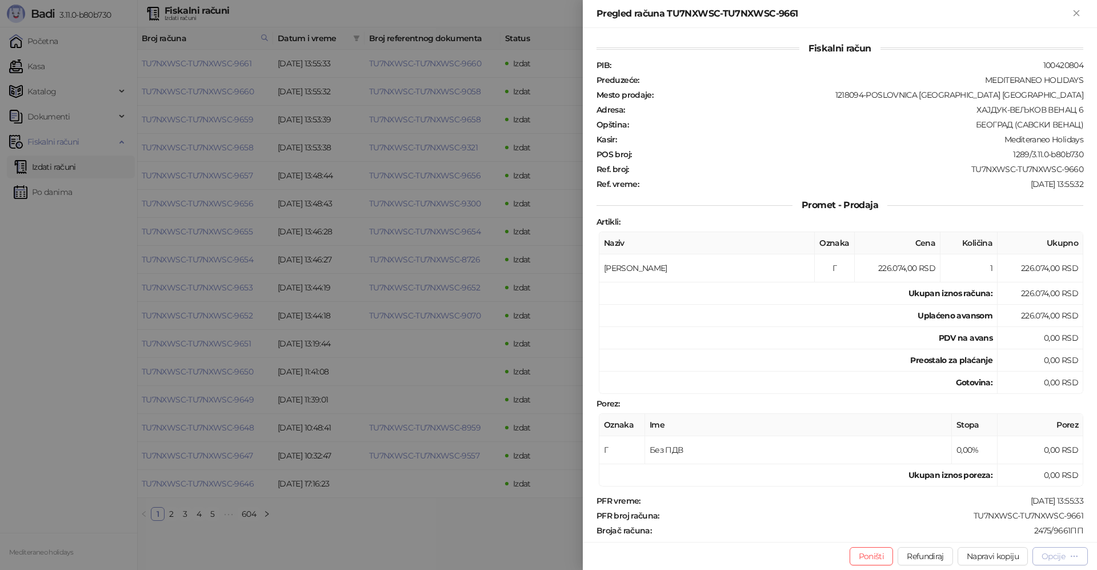
click at [1049, 554] on div "Opcije" at bounding box center [1052, 556] width 23 height 10
click at [997, 533] on span "Preuzmi u PDF formatu" at bounding box center [1019, 533] width 117 height 13
click at [1077, 11] on icon "Zatvori" at bounding box center [1076, 13] width 10 height 10
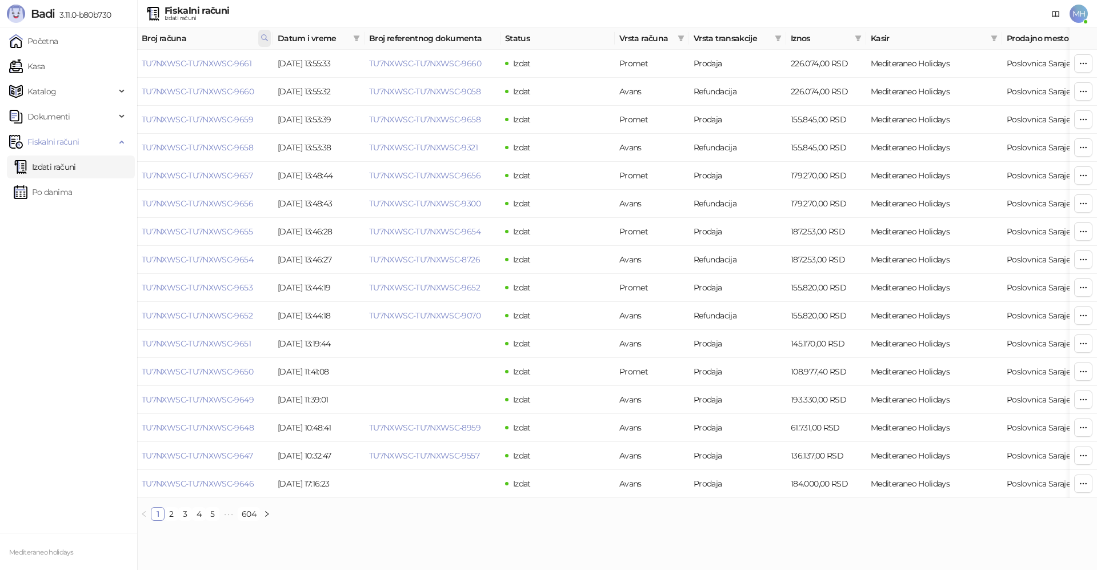
click at [261, 39] on icon at bounding box center [264, 38] width 8 height 8
drag, startPoint x: 162, startPoint y: 68, endPoint x: 118, endPoint y: 67, distance: 44.0
click at [118, 67] on body "Badi 3.11.0-b80b730 Početna Kasa Katalog Dokumenti Fiskalni računi Izdati račun…" at bounding box center [548, 265] width 1097 height 530
type input "****"
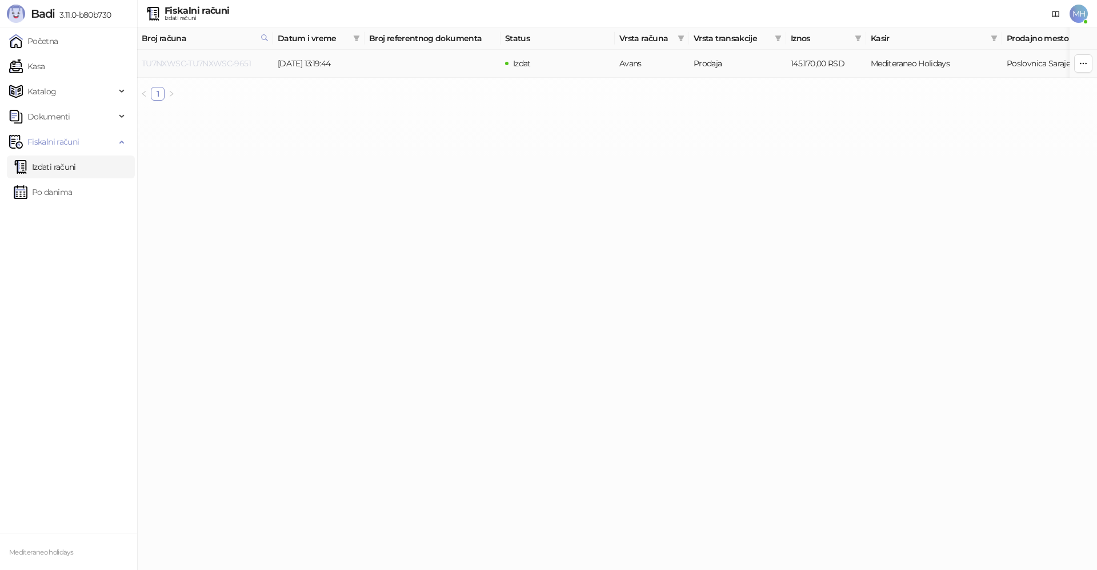
click at [219, 65] on link "TU7NXWSC-TU7NXWSC-9651" at bounding box center [196, 63] width 109 height 10
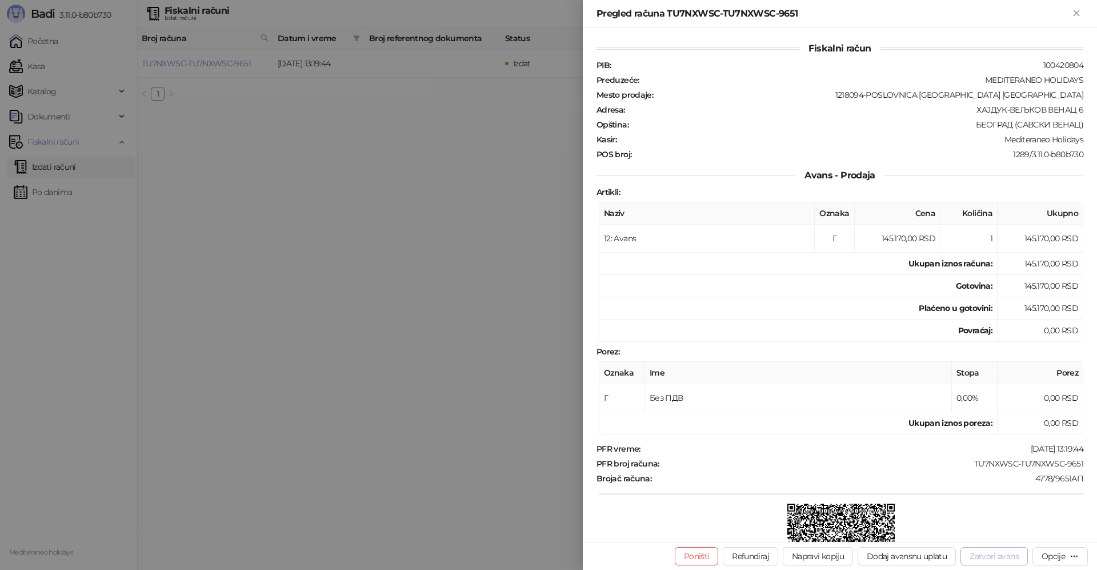
click at [993, 550] on button "Zatvori avans" at bounding box center [993, 556] width 67 height 18
type input "**********"
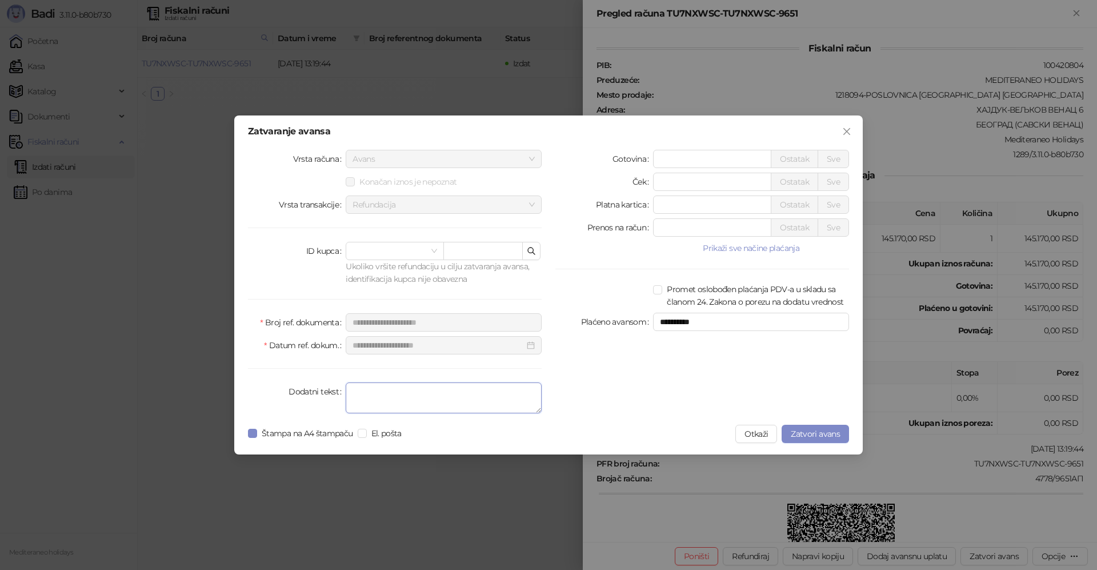
click at [438, 400] on textarea "Dodatni tekst" at bounding box center [444, 397] width 196 height 31
type textarea "*******"
click at [805, 432] on span "Zatvori avans" at bounding box center [815, 433] width 49 height 10
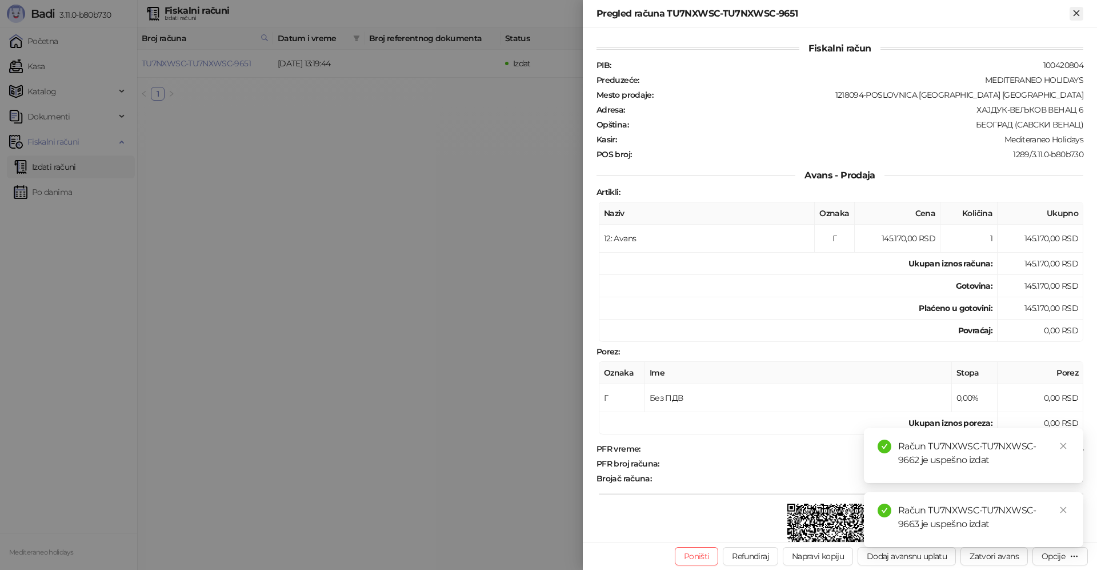
click at [1081, 17] on icon "Zatvori" at bounding box center [1076, 13] width 10 height 10
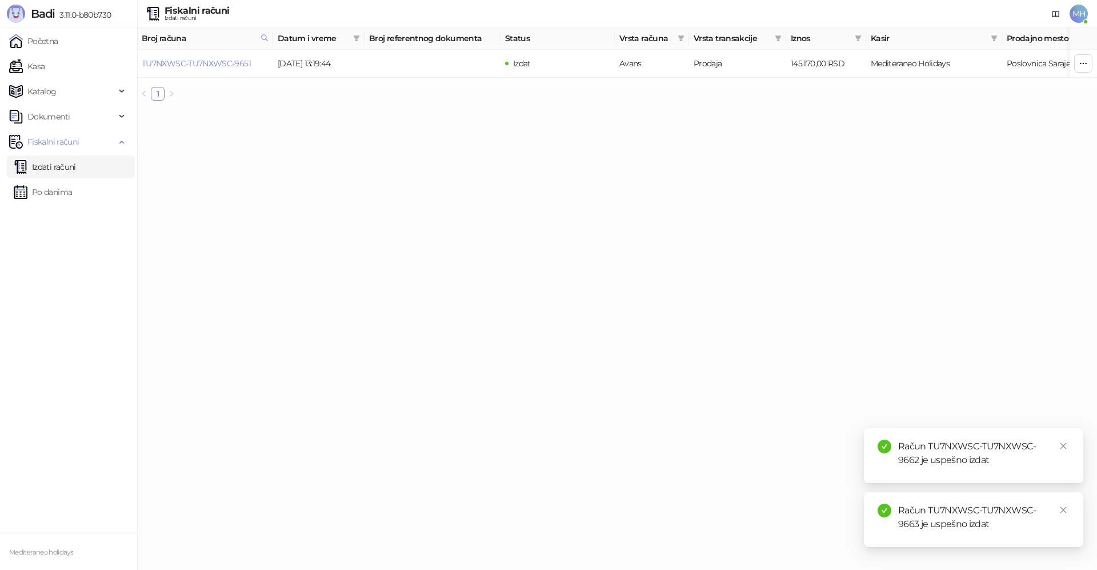
click at [53, 167] on link "Izdati računi" at bounding box center [45, 166] width 62 height 23
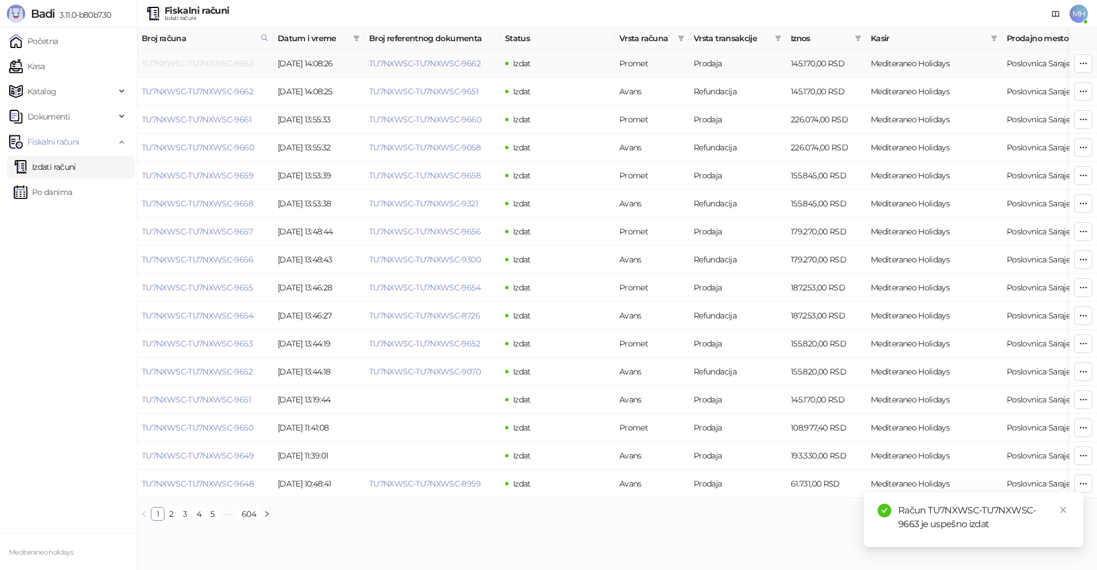
click at [195, 68] on link "TU7NXWSC-TU7NXWSC-9663" at bounding box center [197, 63] width 111 height 10
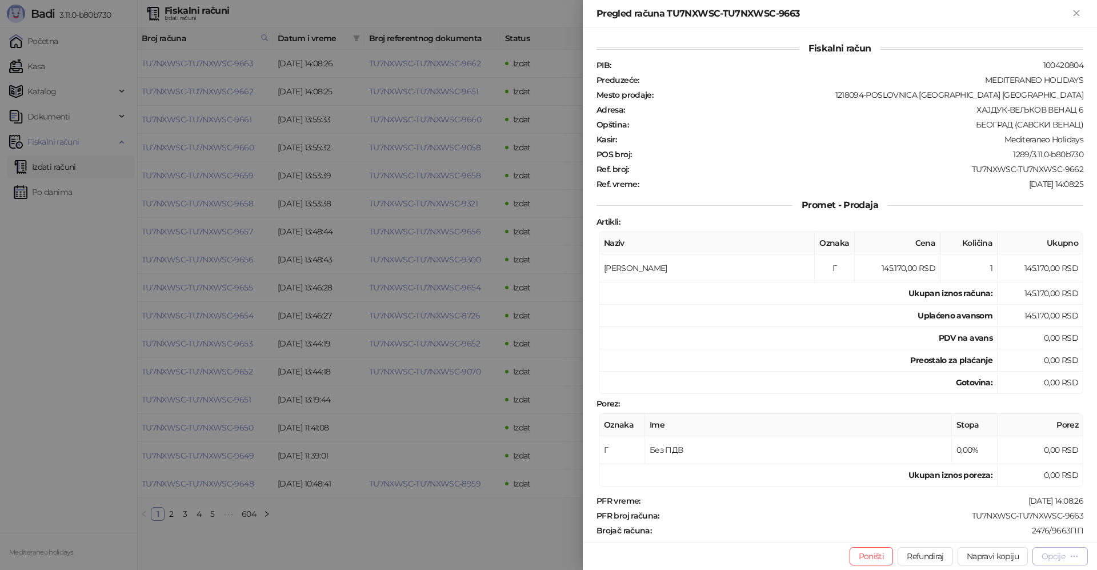
drag, startPoint x: 1058, startPoint y: 555, endPoint x: 1037, endPoint y: 549, distance: 21.9
click at [1057, 555] on div "Opcije" at bounding box center [1052, 556] width 23 height 10
click at [1016, 534] on span "Preuzmi u PDF formatu" at bounding box center [1019, 533] width 117 height 13
click at [1076, 15] on icon "Zatvori" at bounding box center [1076, 13] width 10 height 10
